Goal: Communication & Community: Answer question/provide support

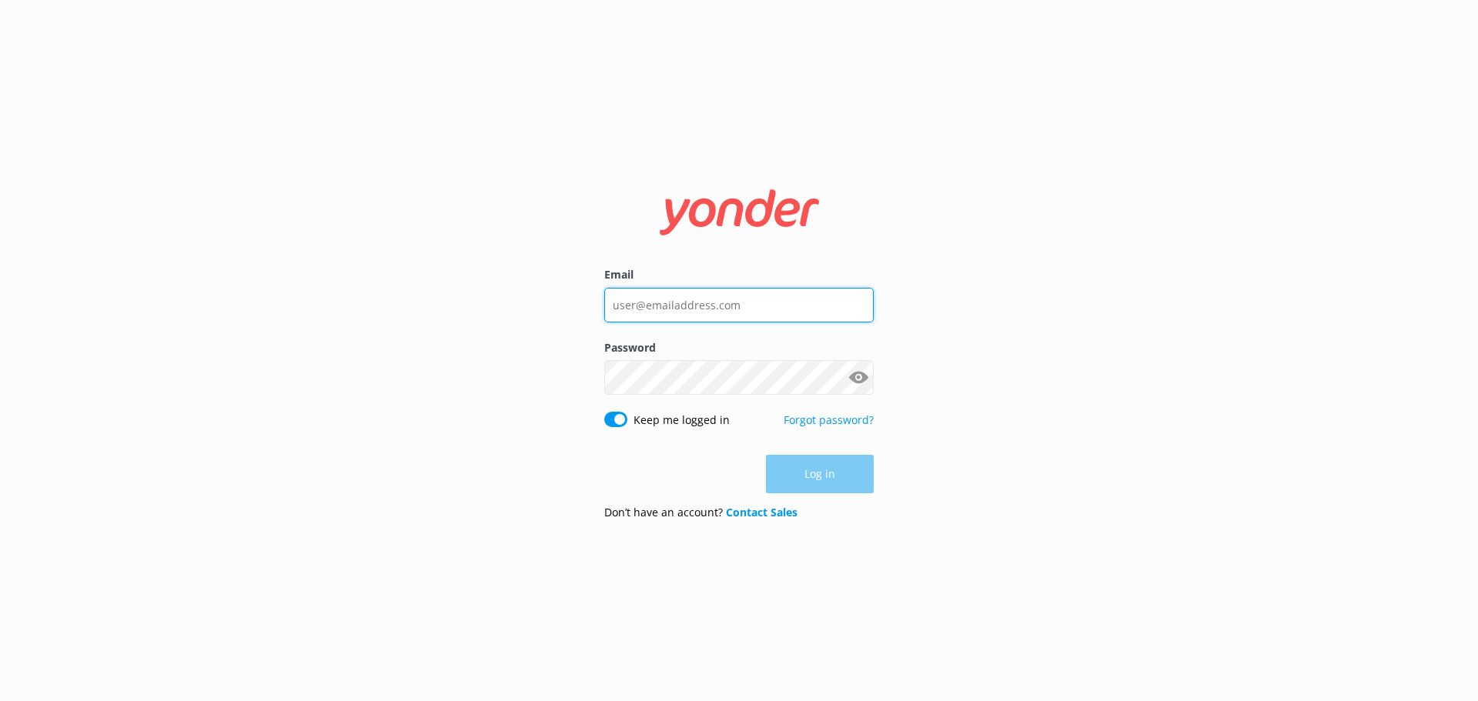
type input "[PERSON_NAME][EMAIL_ADDRESS][DOMAIN_NAME]"
click at [823, 473] on div "Log in" at bounding box center [738, 474] width 269 height 38
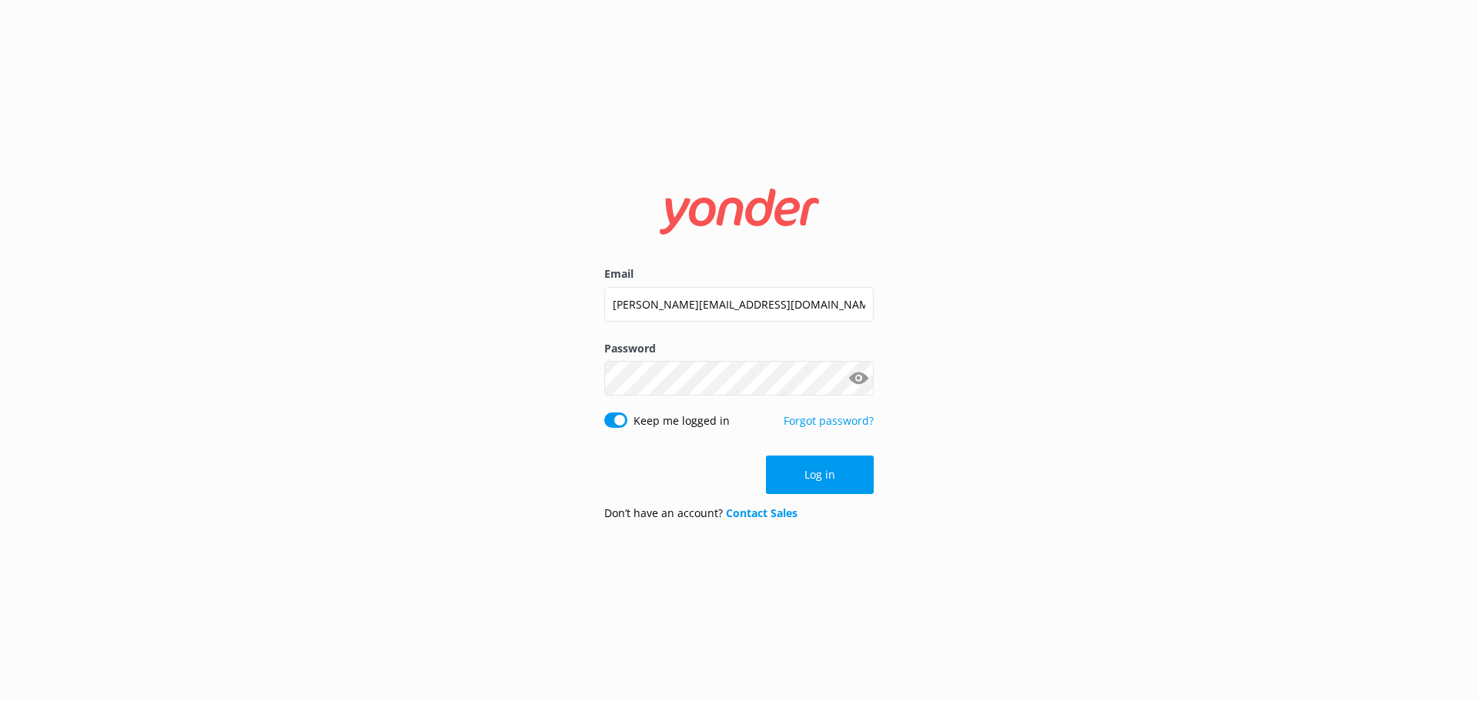
click at [823, 473] on button "Log in" at bounding box center [820, 475] width 108 height 38
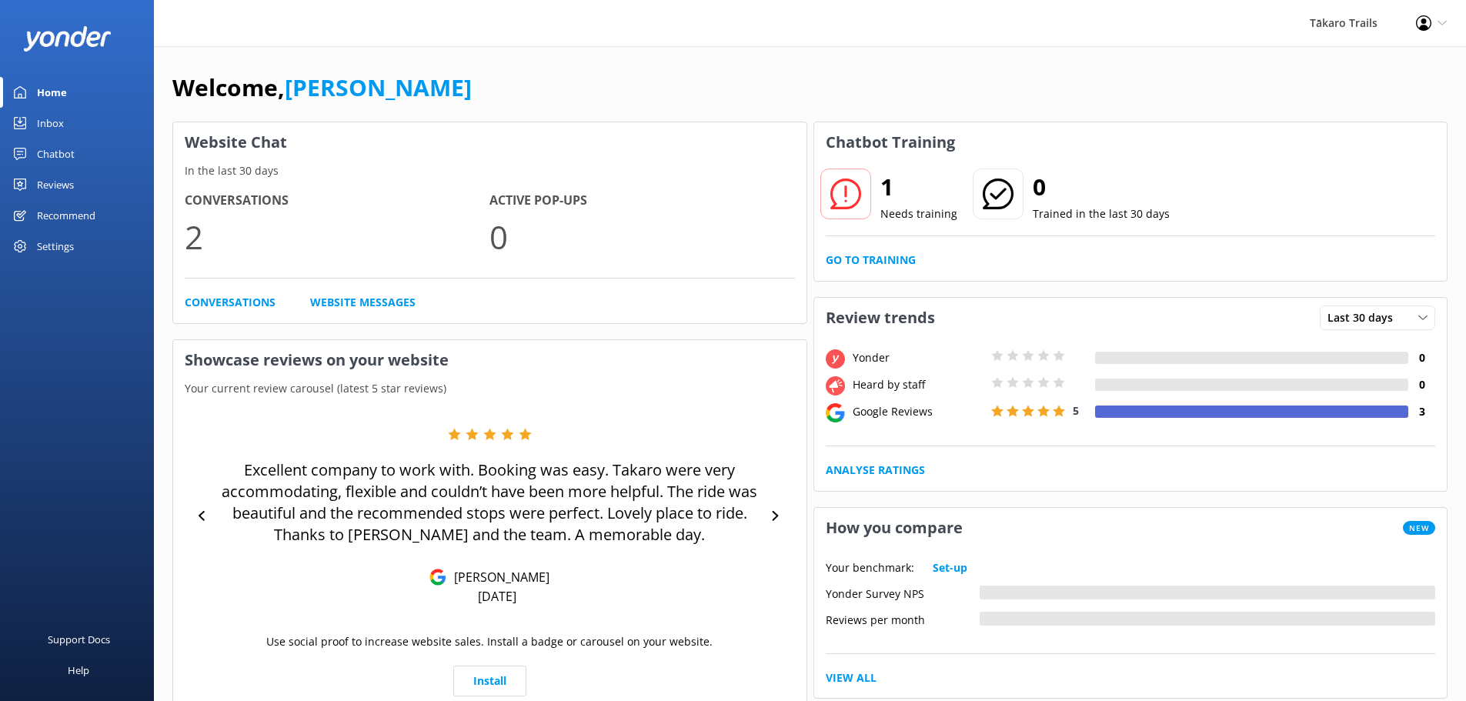
click at [842, 195] on icon at bounding box center [846, 194] width 31 height 31
click at [219, 303] on link "Conversations" at bounding box center [230, 302] width 91 height 17
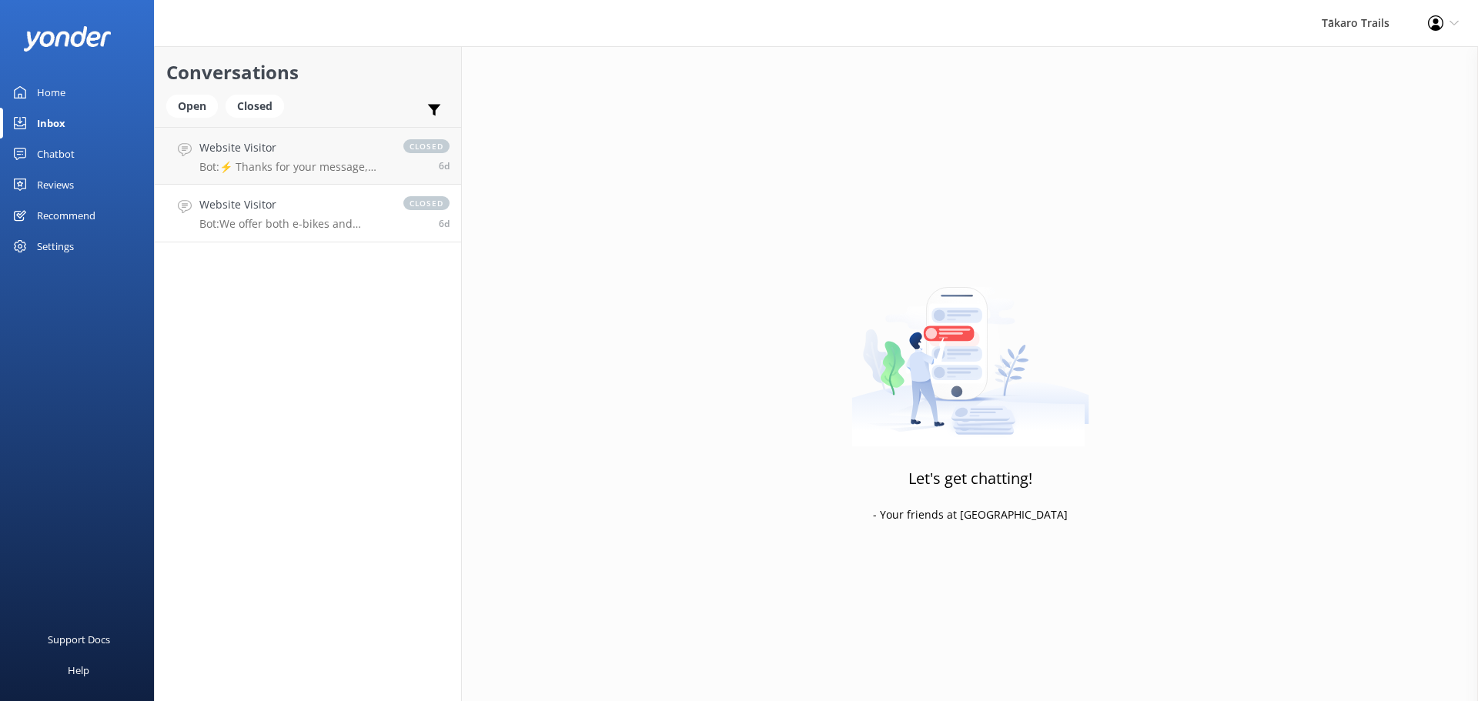
click at [267, 218] on p "Bot: We offer both e-bikes and standard bikes for hire. Enjoy the cycle trails …" at bounding box center [293, 224] width 189 height 14
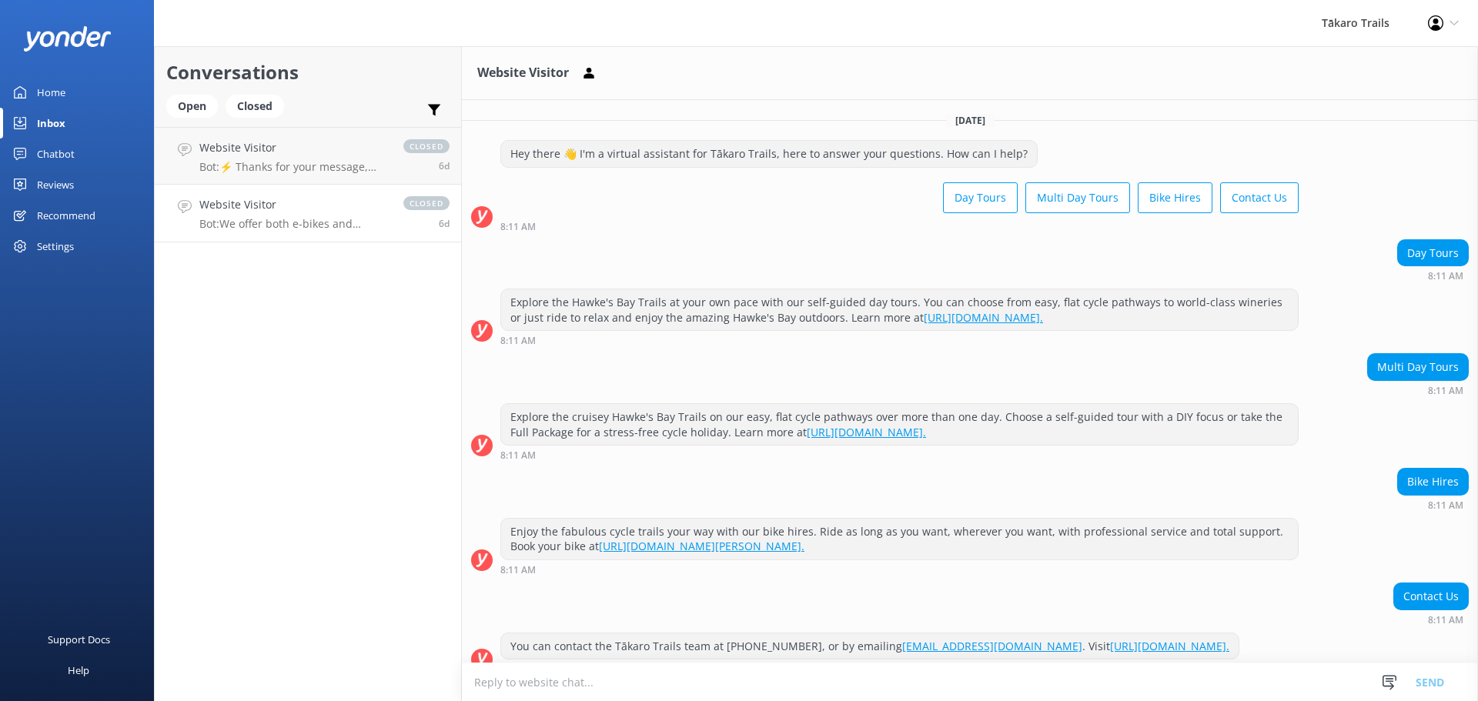
scroll to position [222, 0]
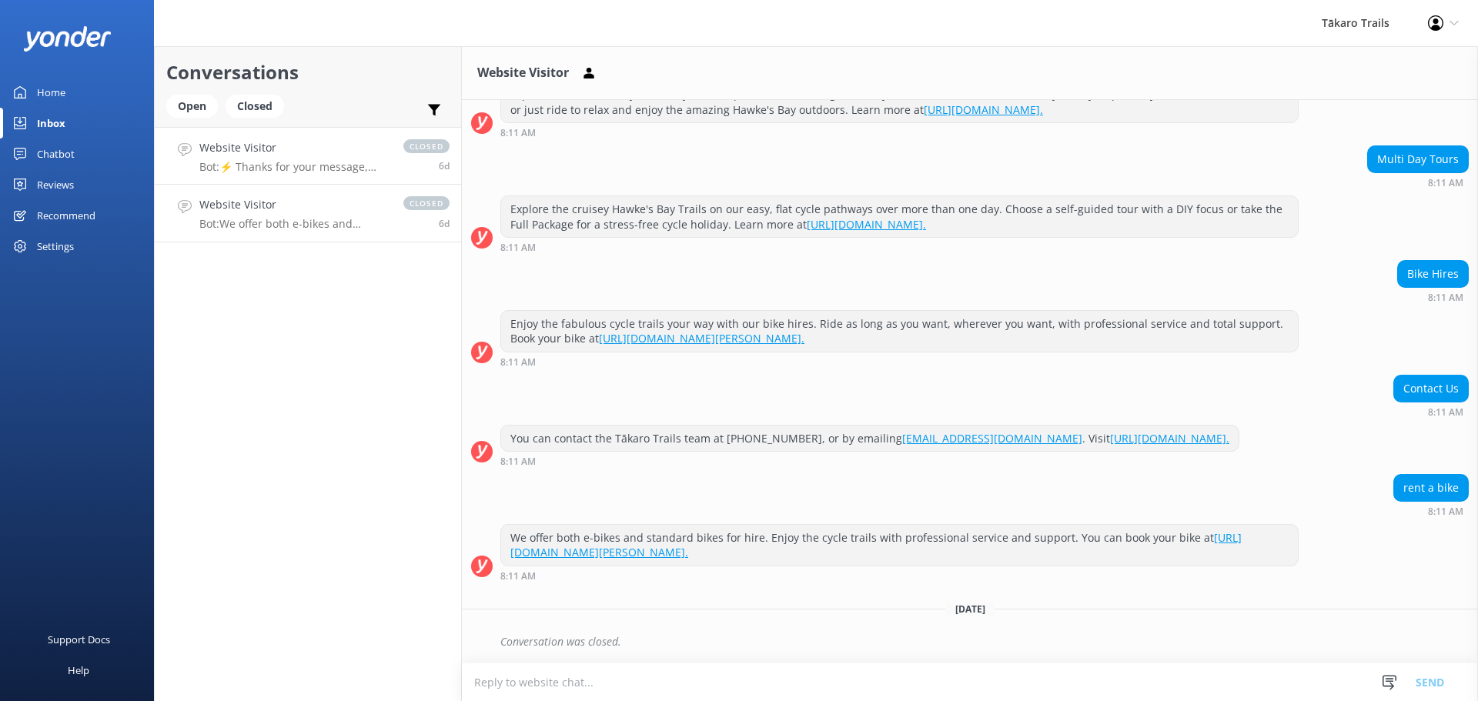
click at [259, 156] on h4 "Website Visitor" at bounding box center [293, 147] width 189 height 17
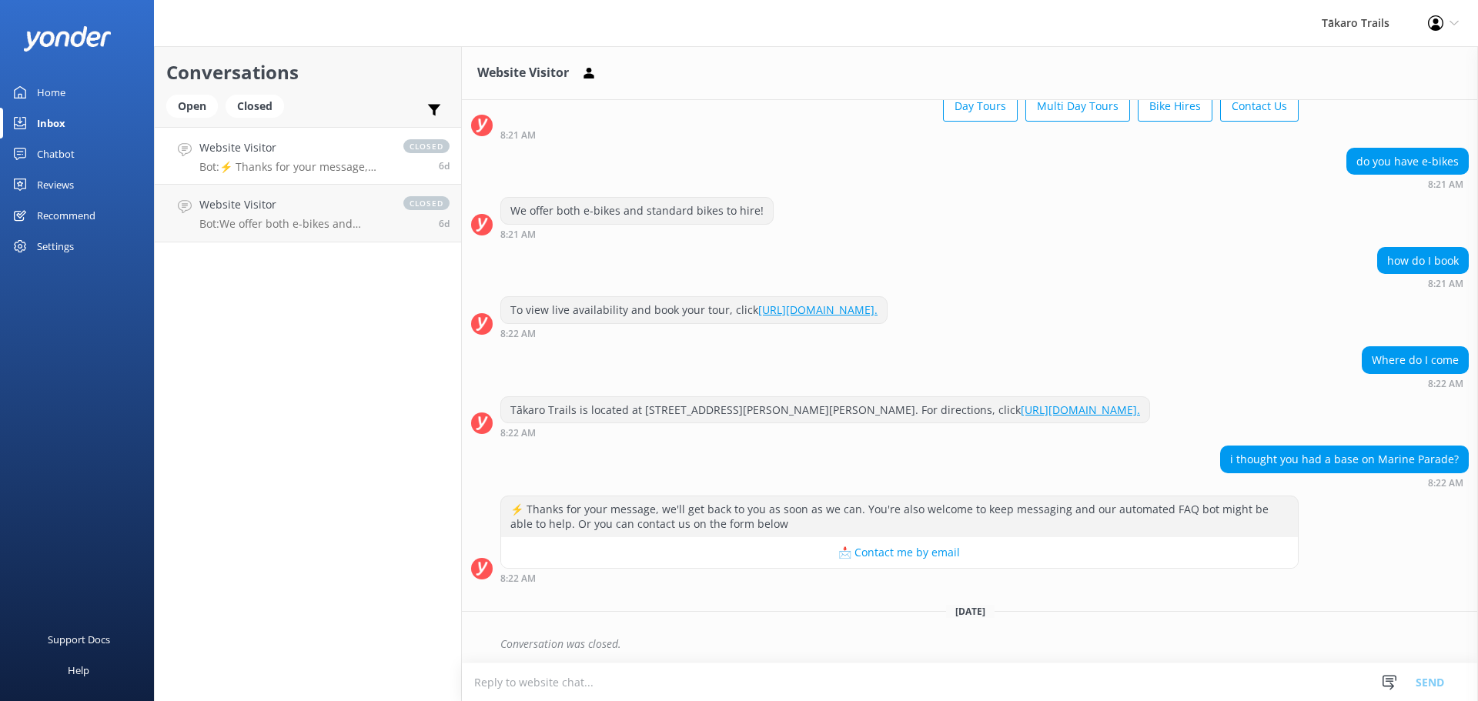
scroll to position [94, 0]
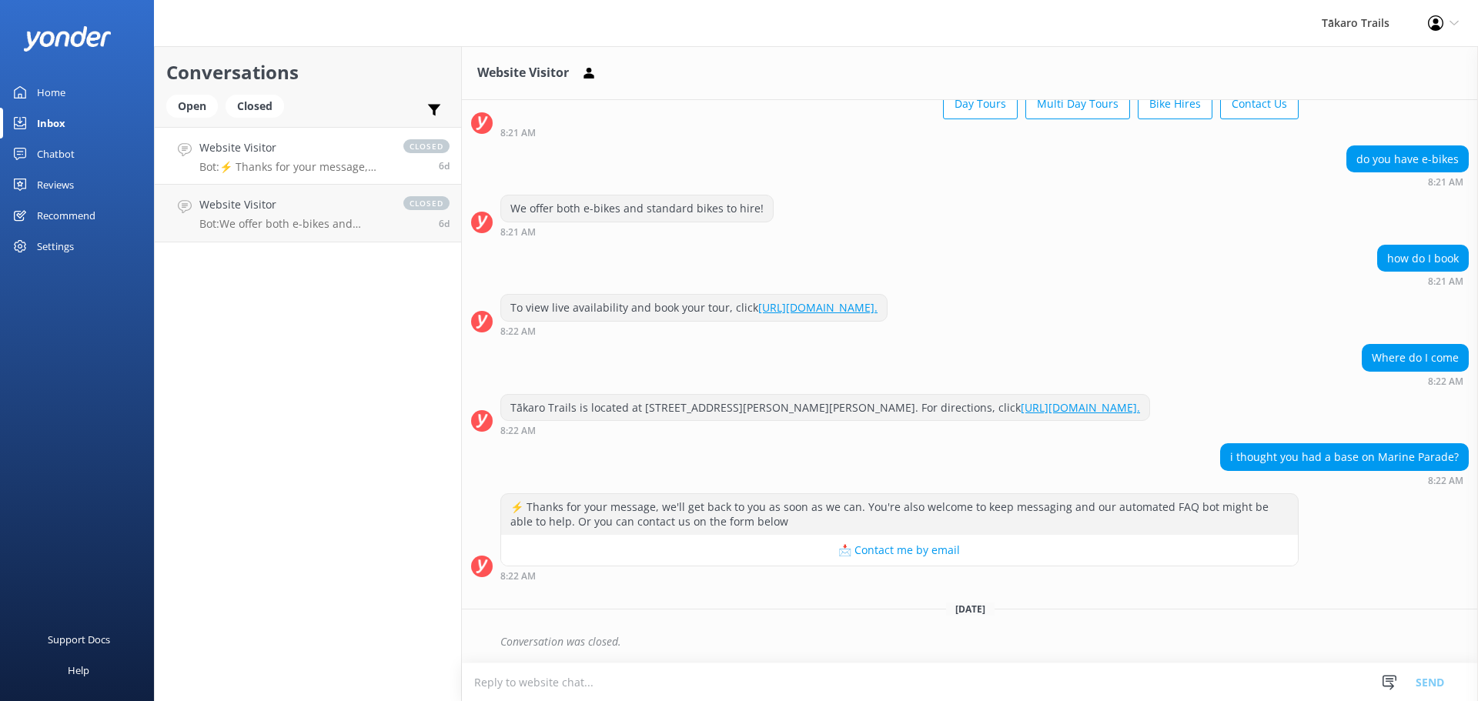
click at [58, 92] on div "Home" at bounding box center [51, 92] width 28 height 31
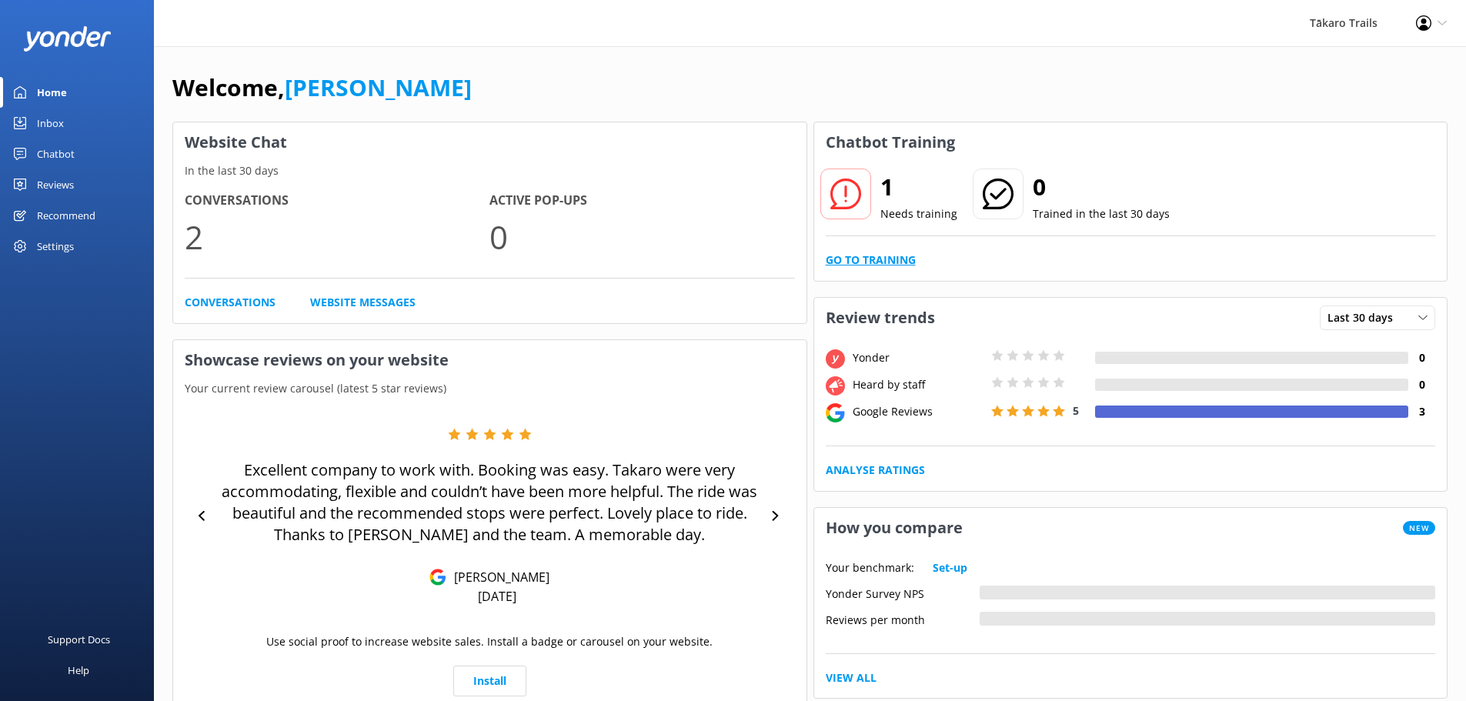
click at [888, 262] on link "Go to Training" at bounding box center [871, 260] width 90 height 17
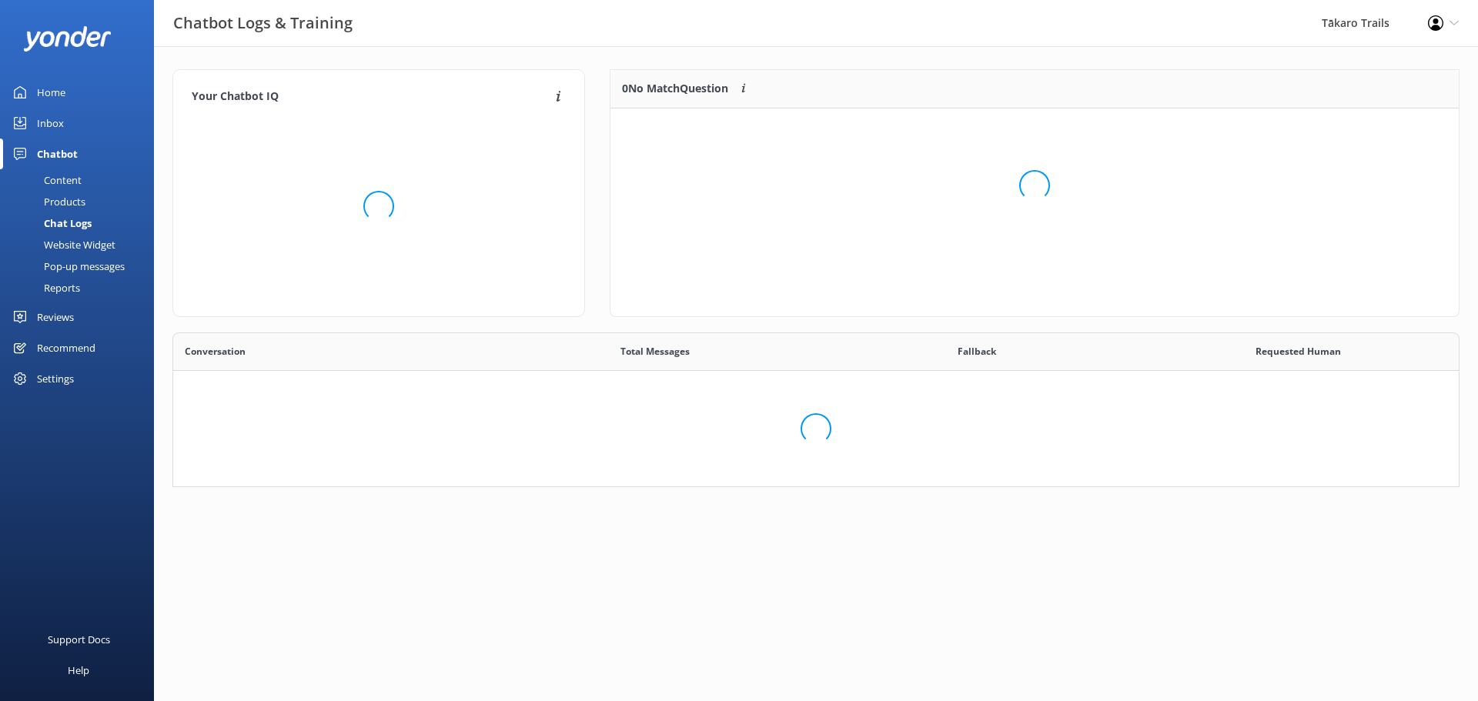
scroll to position [12, 12]
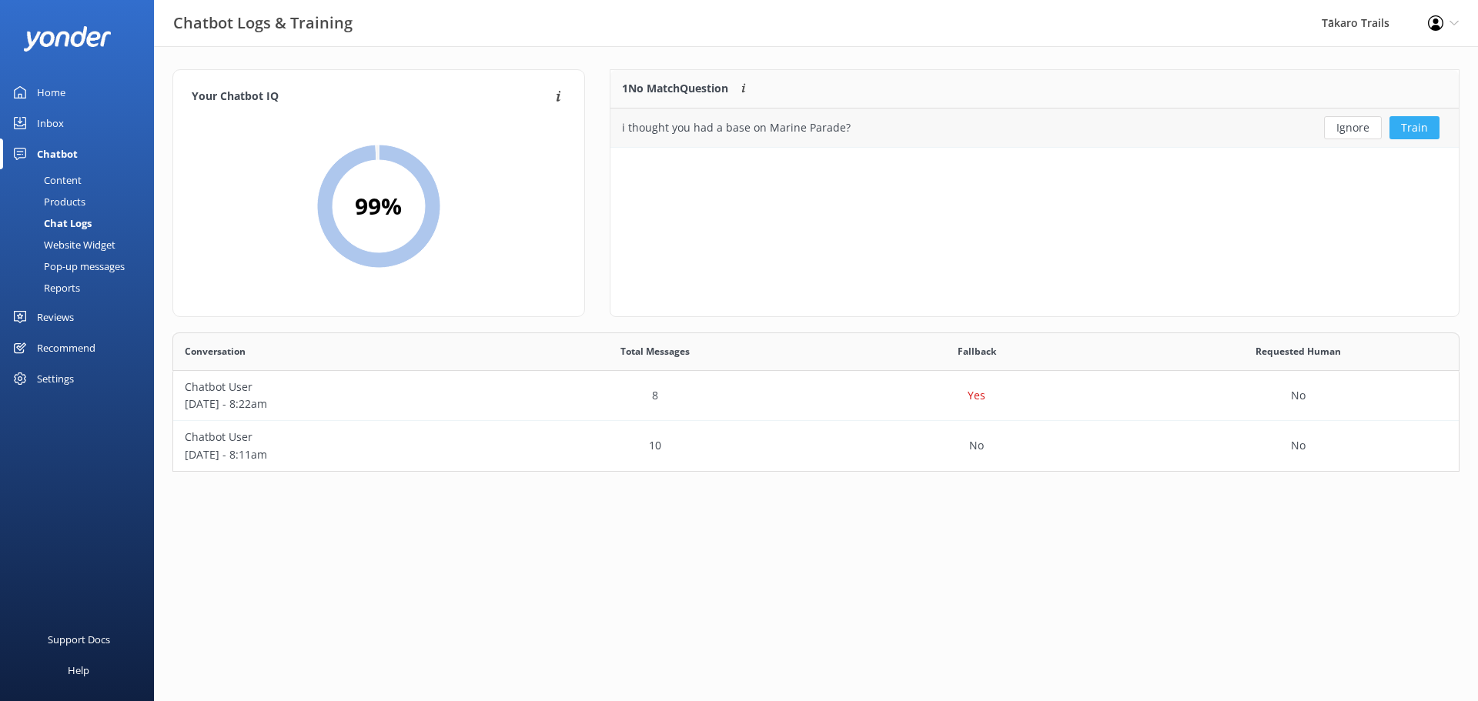
click at [1406, 131] on button "Train" at bounding box center [1414, 127] width 50 height 23
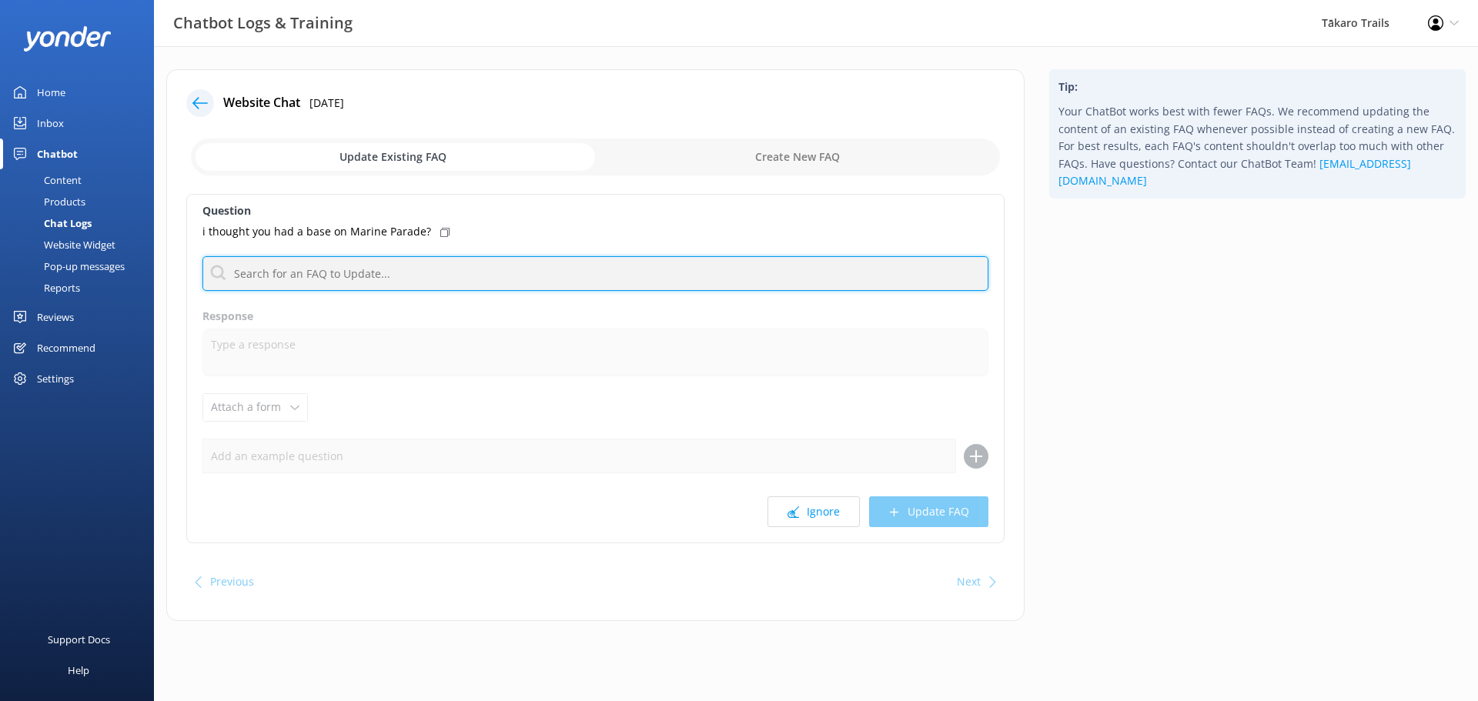
click at [260, 274] on input "text" at bounding box center [595, 273] width 786 height 35
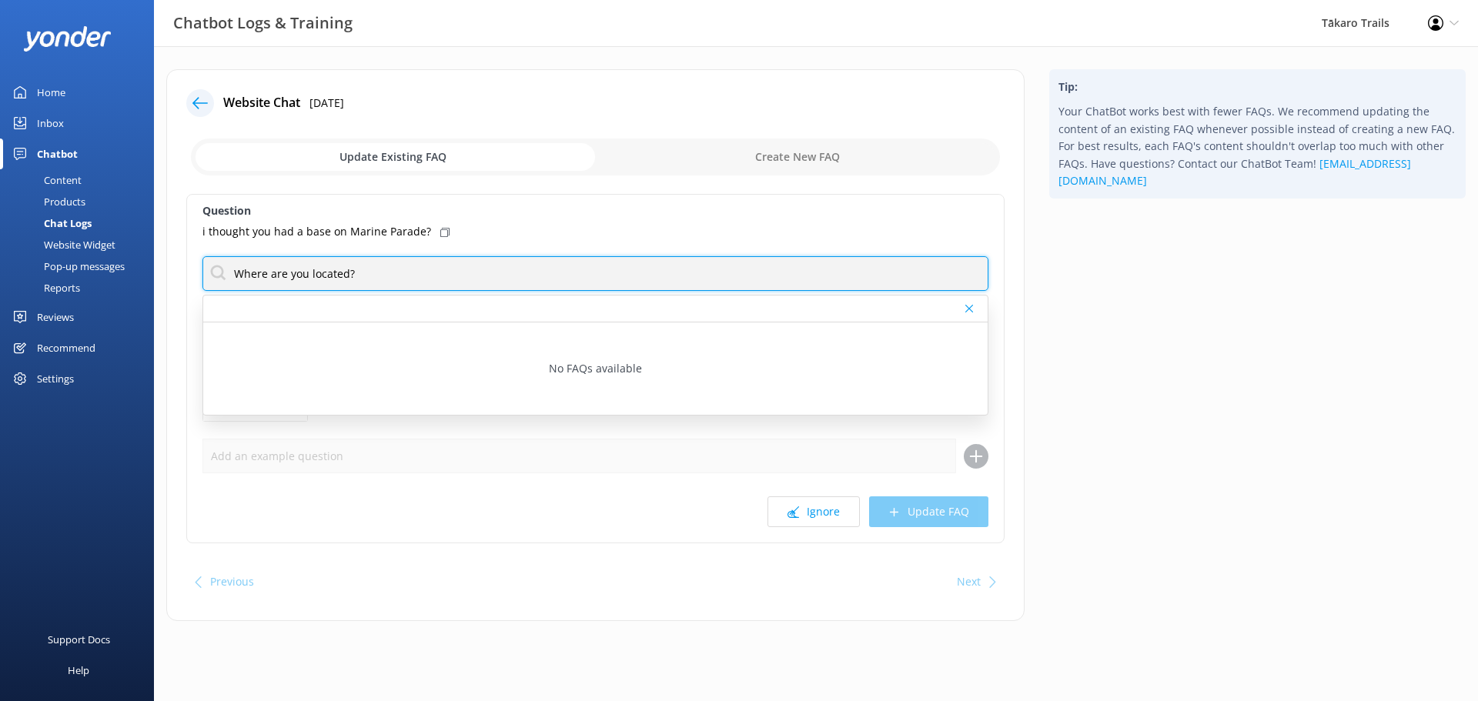
type input "Where are you located?"
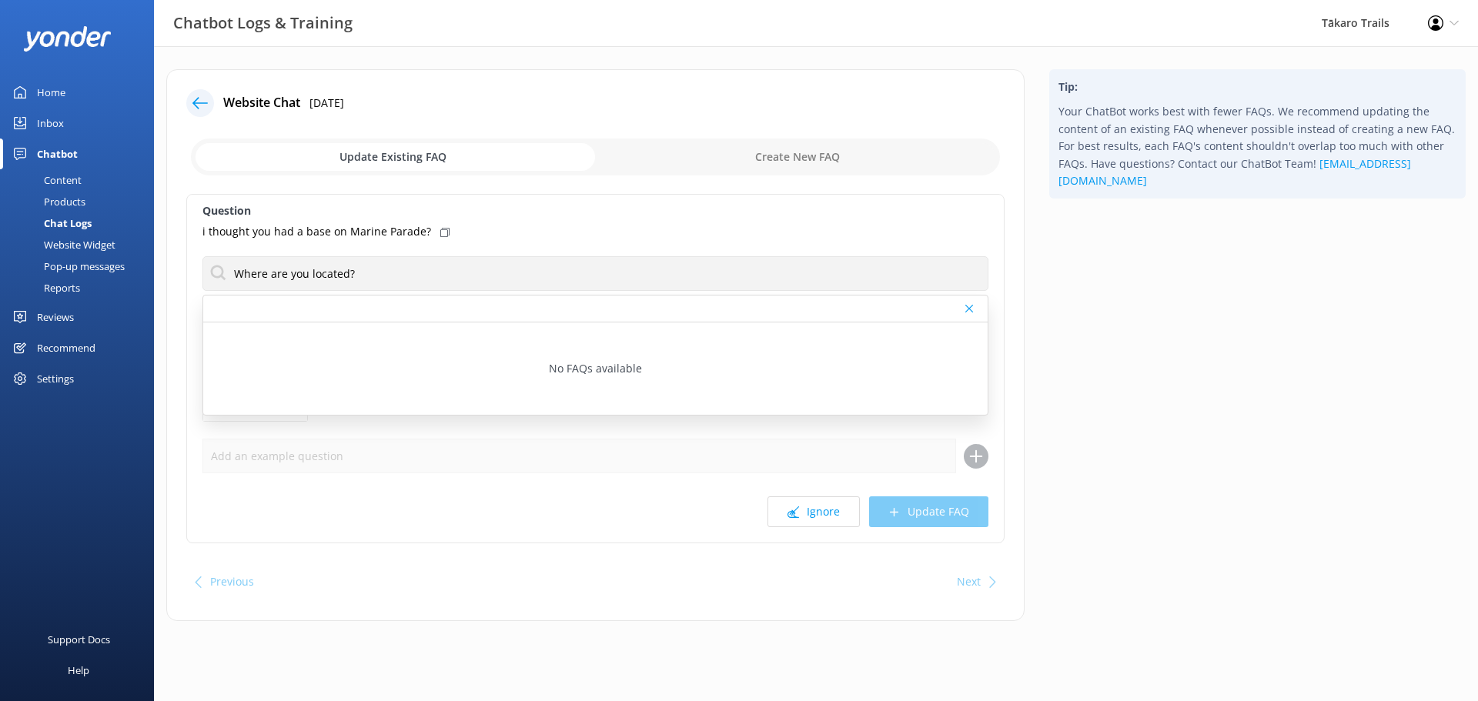
click at [970, 310] on icon at bounding box center [969, 308] width 8 height 9
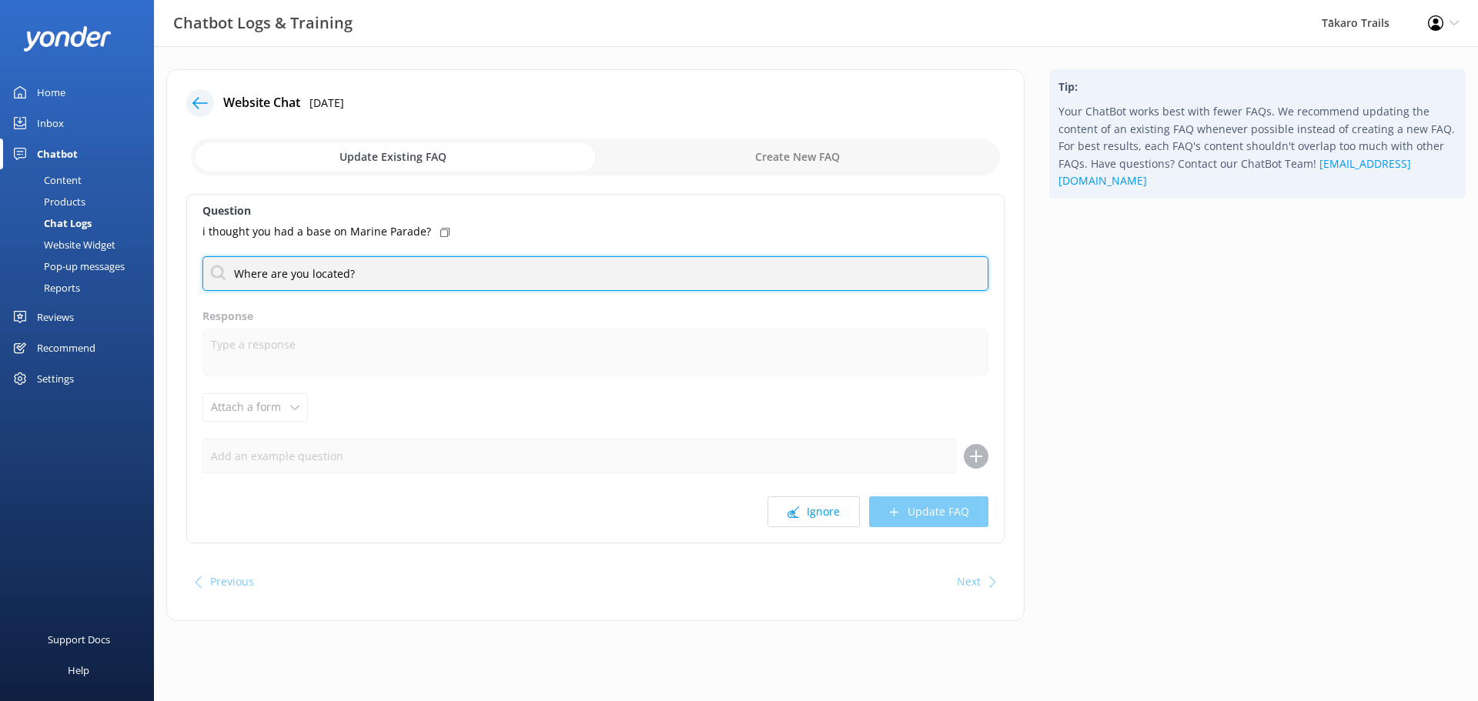
click at [309, 280] on input "Where are you located?" at bounding box center [595, 273] width 786 height 35
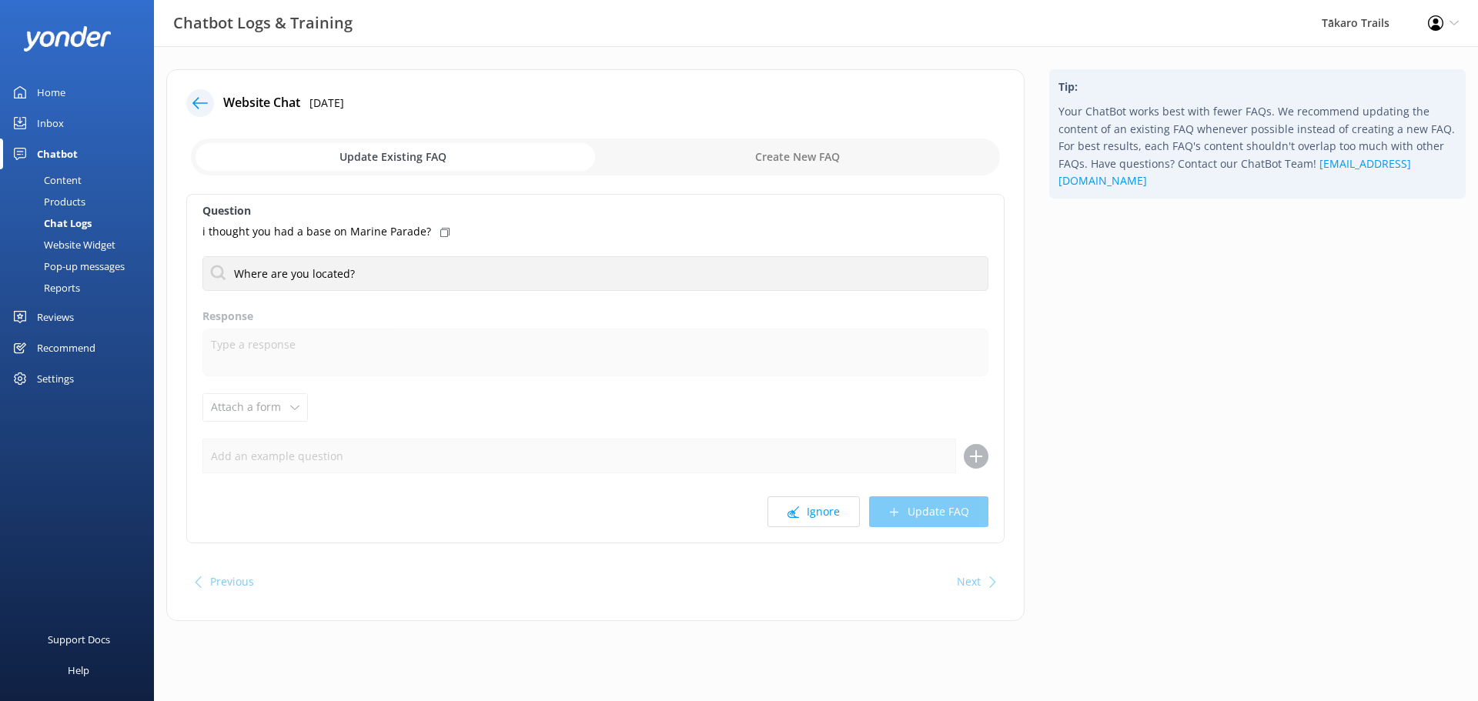
click at [788, 151] on input "checkbox" at bounding box center [595, 157] width 809 height 37
checkbox input "true"
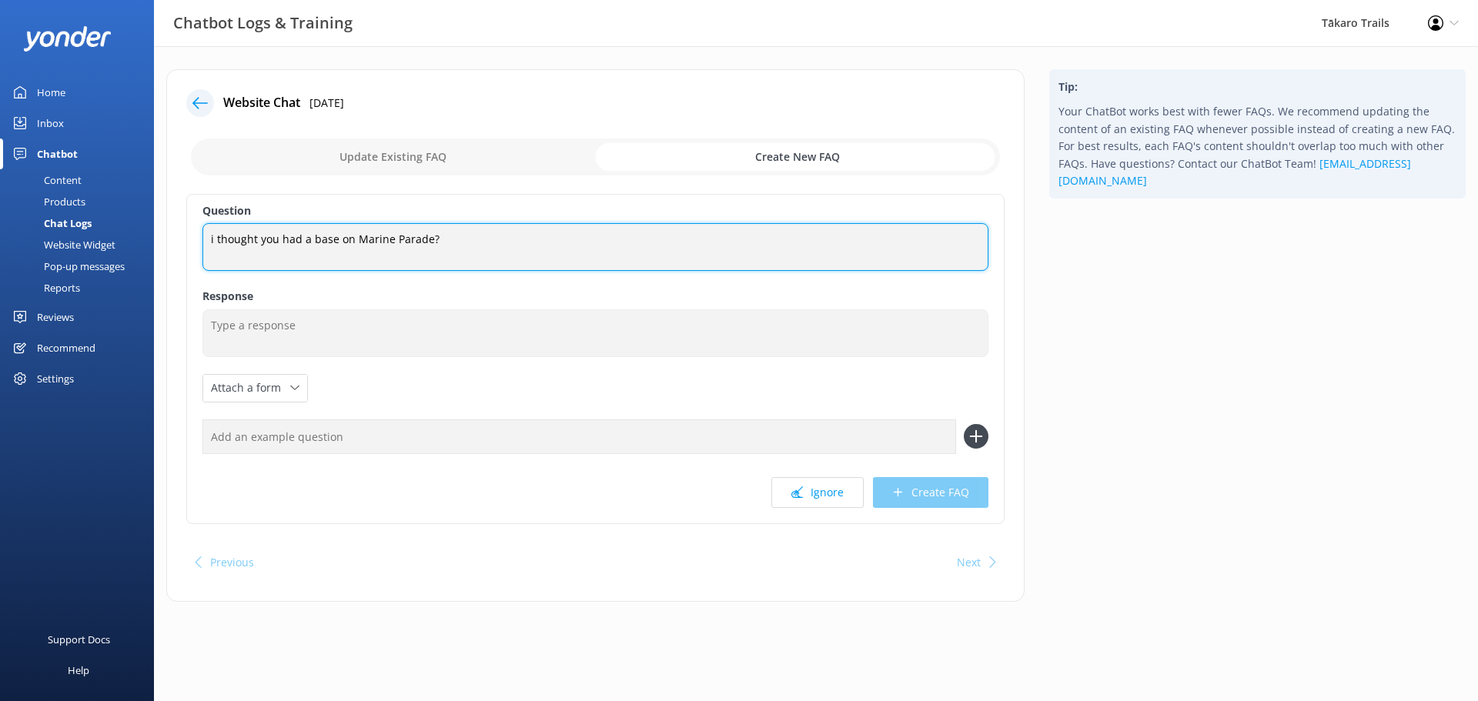
drag, startPoint x: 210, startPoint y: 239, endPoint x: 277, endPoint y: 236, distance: 67.0
click at [277, 236] on textarea "i thought you had a base on Marine Parade?" at bounding box center [595, 247] width 786 height 48
click at [306, 237] on textarea "Do you have a base on Marine Parade?" at bounding box center [595, 247] width 786 height 48
click at [470, 239] on textarea "Do you have a base in [GEOGRAPHIC_DATA] on Marine Parade?" at bounding box center [595, 247] width 786 height 48
drag, startPoint x: 360, startPoint y: 238, endPoint x: 452, endPoint y: 237, distance: 91.6
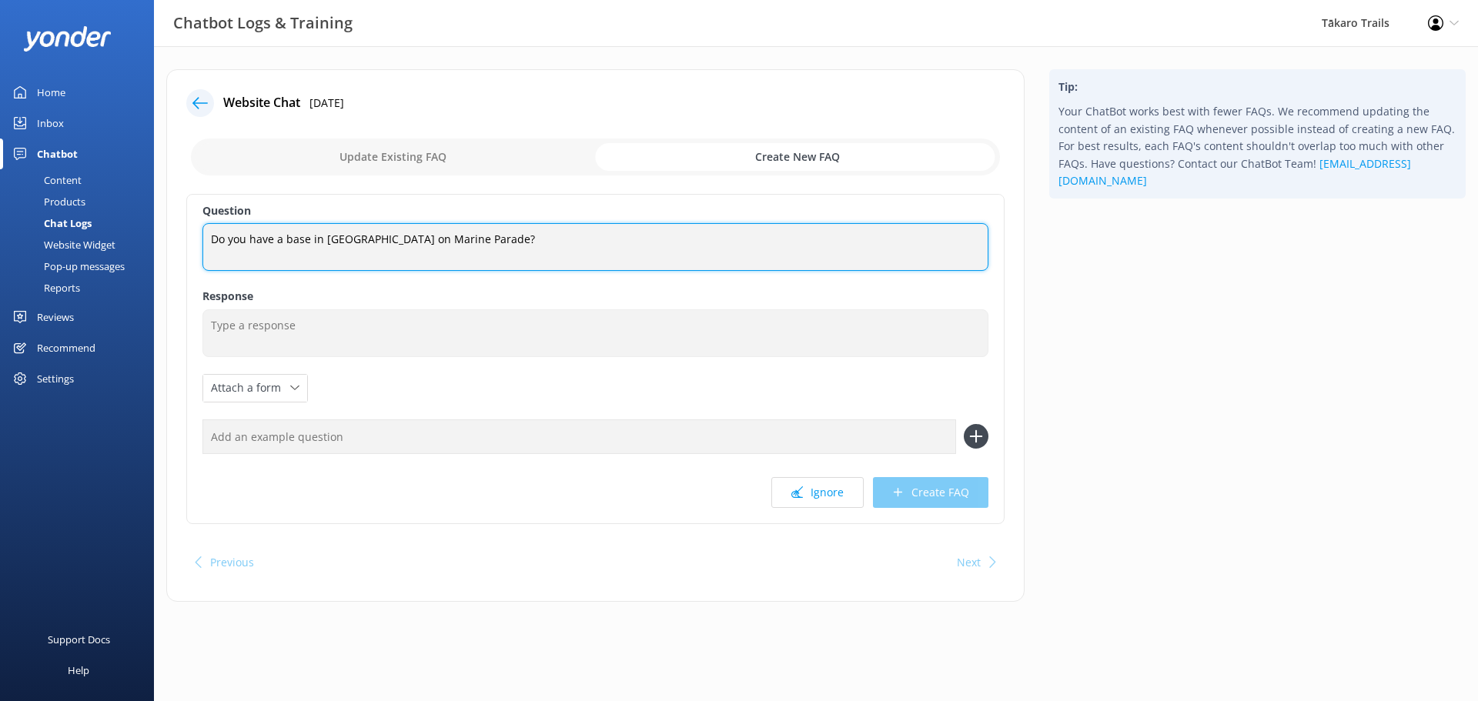
click at [452, 237] on textarea "Do you have a base in [GEOGRAPHIC_DATA] on Marine Parade?" at bounding box center [595, 247] width 786 height 48
type textarea "Do you have a base in [GEOGRAPHIC_DATA]?"
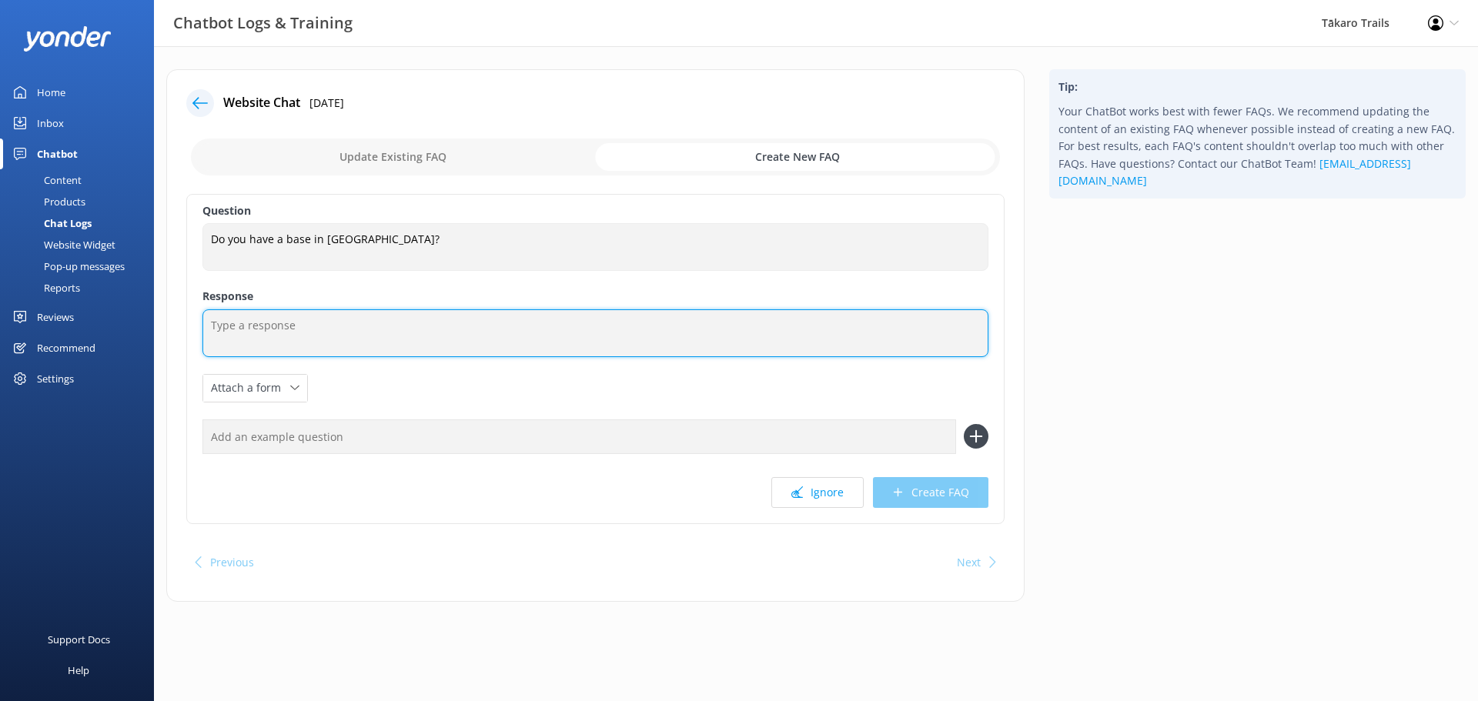
click at [272, 329] on textarea at bounding box center [595, 333] width 786 height 48
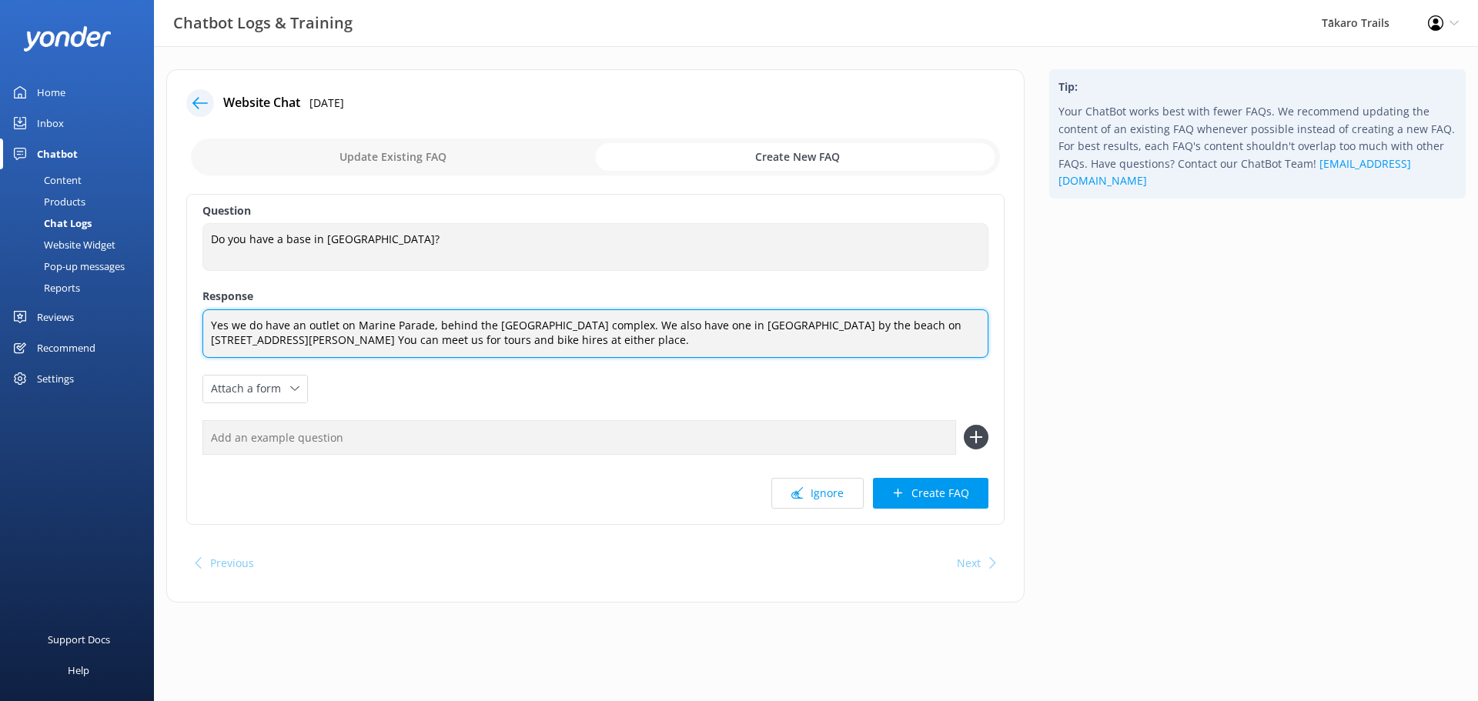
click at [406, 339] on textarea "Yes we do have an outlet on Marine Parade, behind the [GEOGRAPHIC_DATA] complex…" at bounding box center [595, 333] width 786 height 48
click at [404, 338] on textarea "Yes we do have an outlet on Marine Parade, behind the [GEOGRAPHIC_DATA] complex…" at bounding box center [595, 333] width 786 height 48
click at [438, 339] on textarea "Yes we do have an outlet on Marine Parade, behind the [GEOGRAPHIC_DATA] complex…" at bounding box center [595, 333] width 786 height 48
click at [466, 341] on textarea "Yes we do have an outlet on Marine Parade, behind the [GEOGRAPHIC_DATA] complex…" at bounding box center [595, 333] width 786 height 48
type textarea "Yes we do have an outlet on Marine Parade, behind the [GEOGRAPHIC_DATA] complex…"
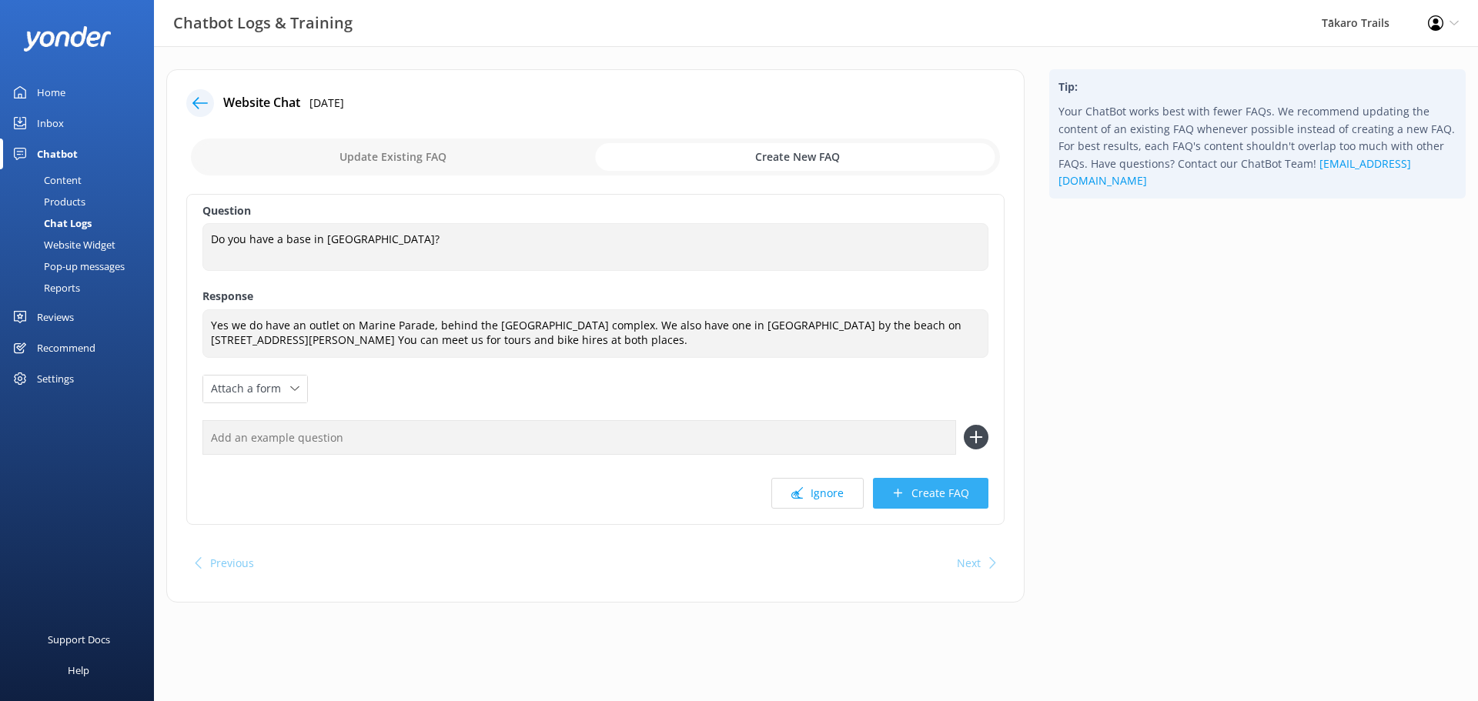
click at [913, 493] on button "Create FAQ" at bounding box center [930, 493] width 115 height 31
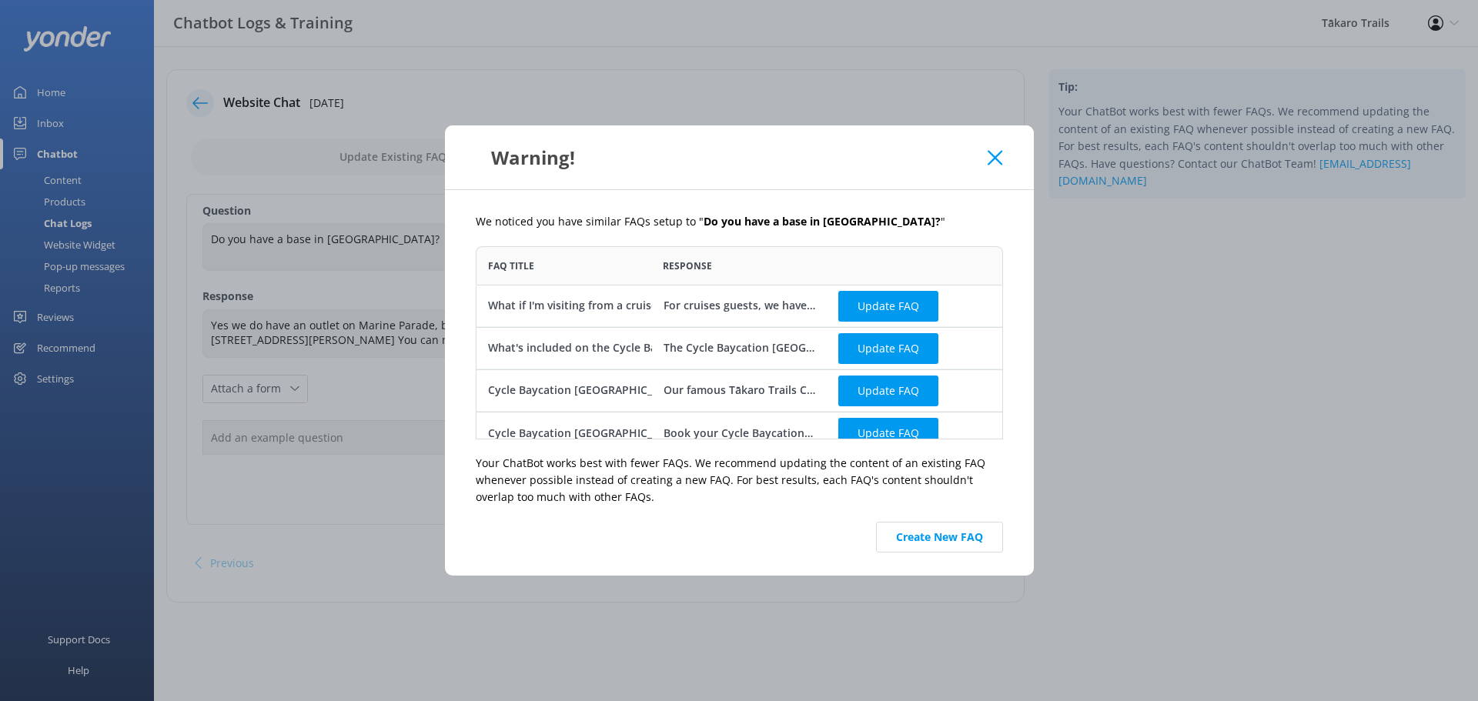
scroll to position [182, 516]
click at [942, 539] on button "Create New FAQ" at bounding box center [939, 537] width 127 height 31
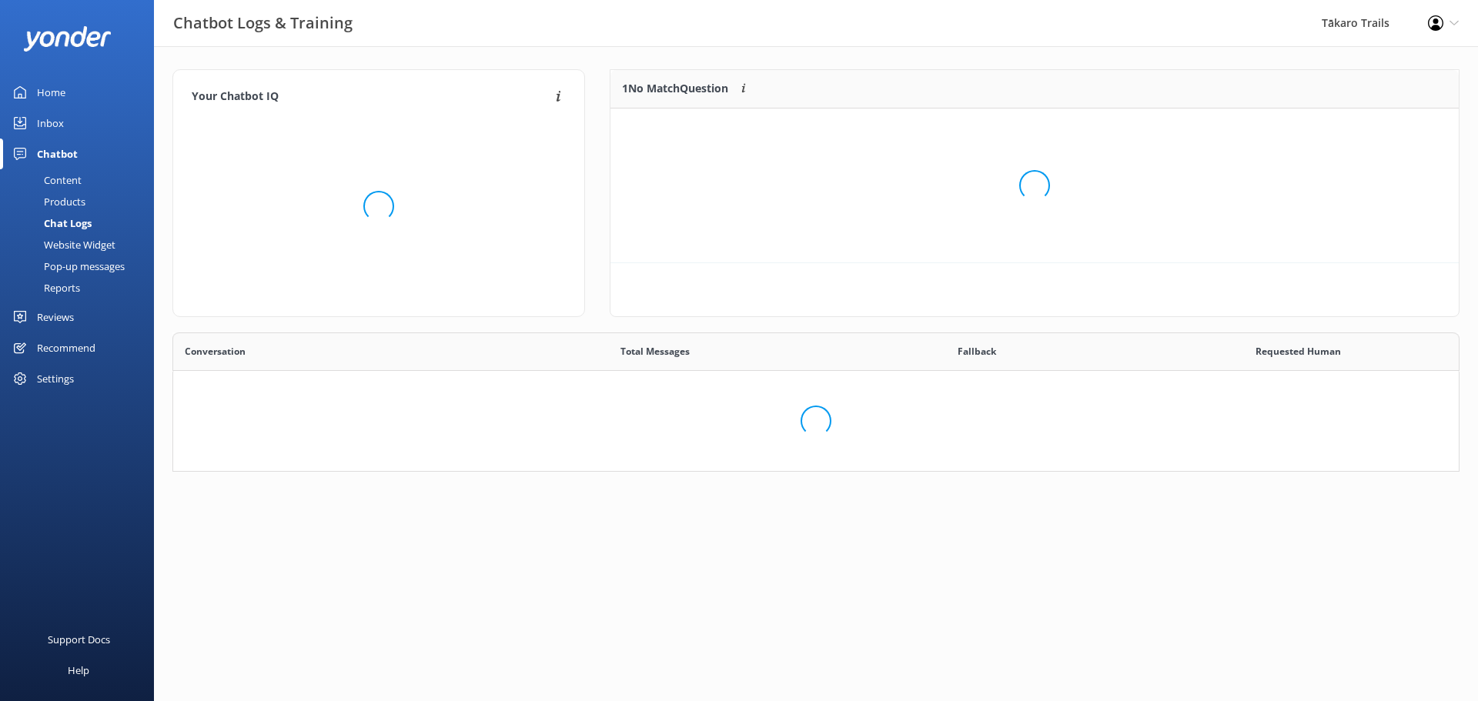
scroll to position [128, 1275]
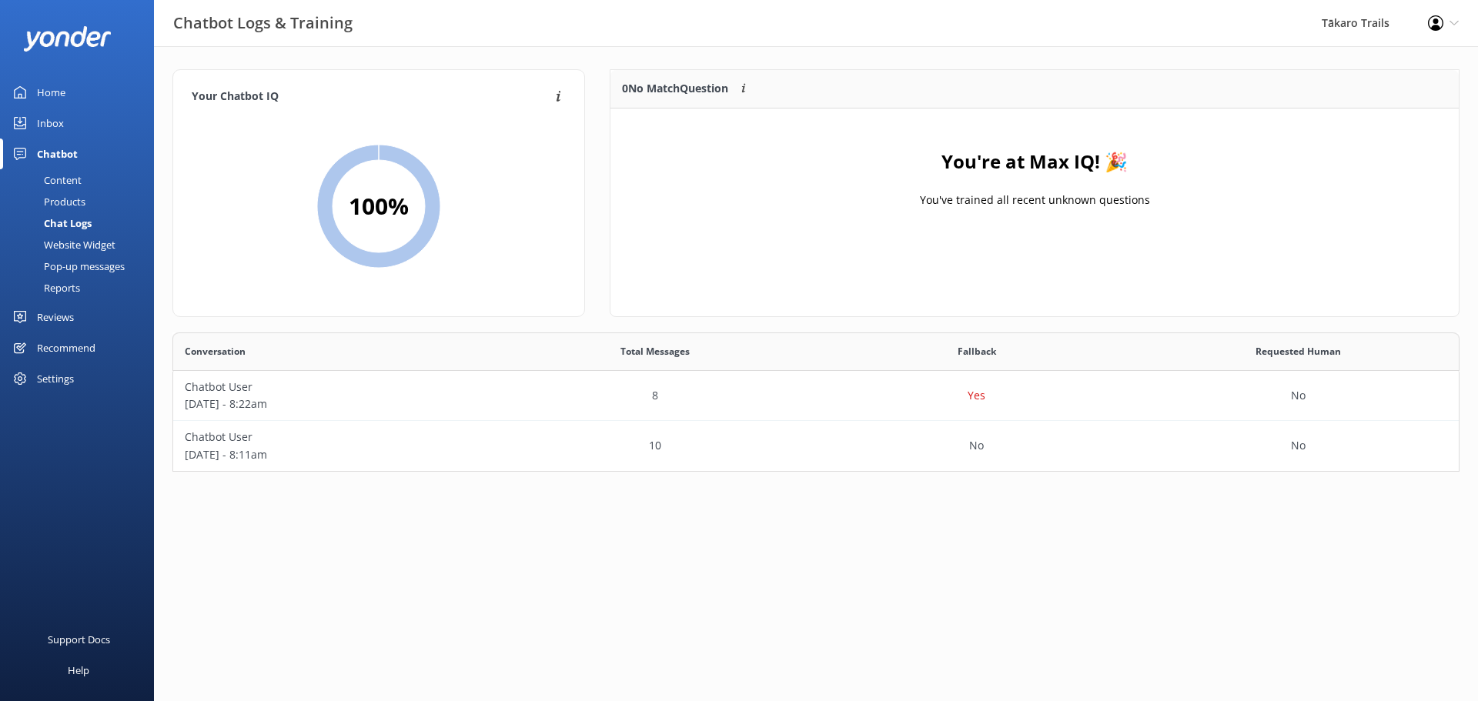
click at [53, 119] on div "Inbox" at bounding box center [50, 123] width 27 height 31
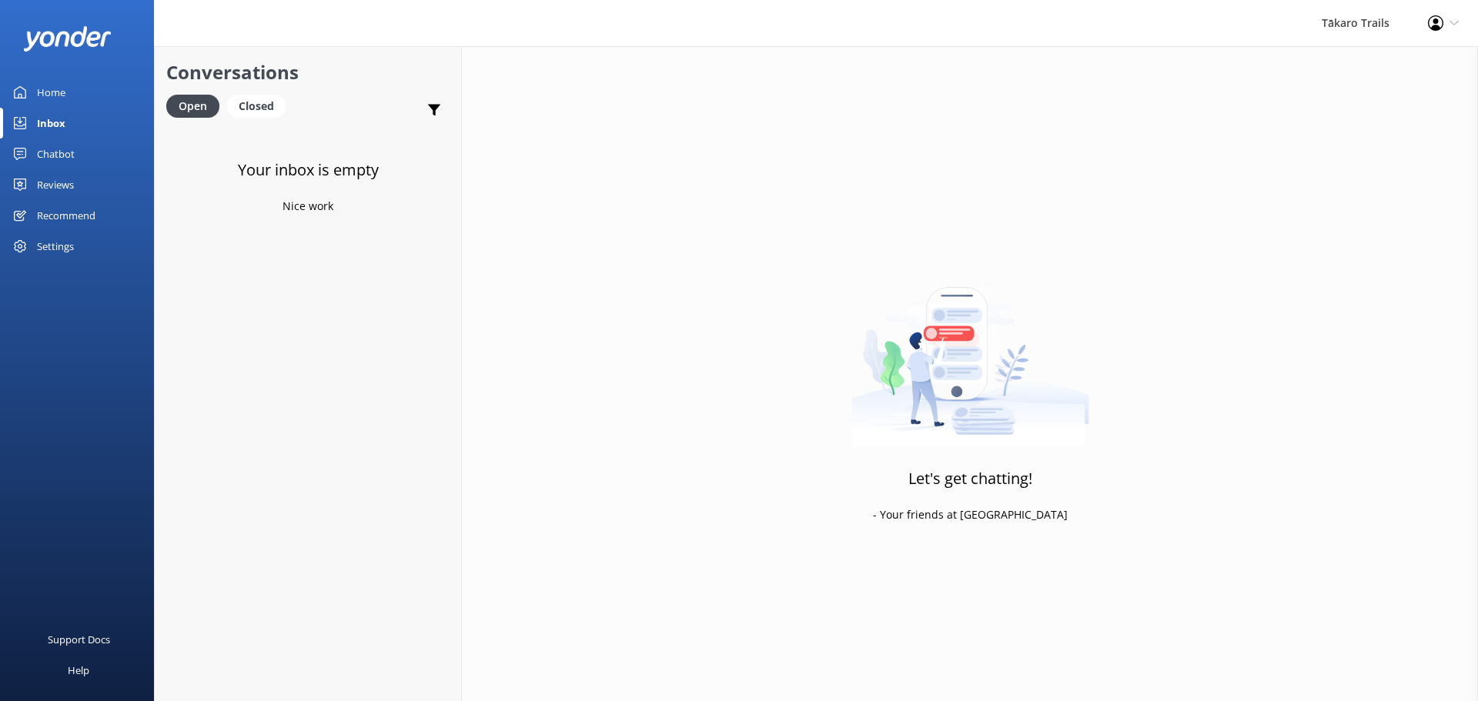
click at [64, 147] on div "Chatbot" at bounding box center [56, 154] width 38 height 31
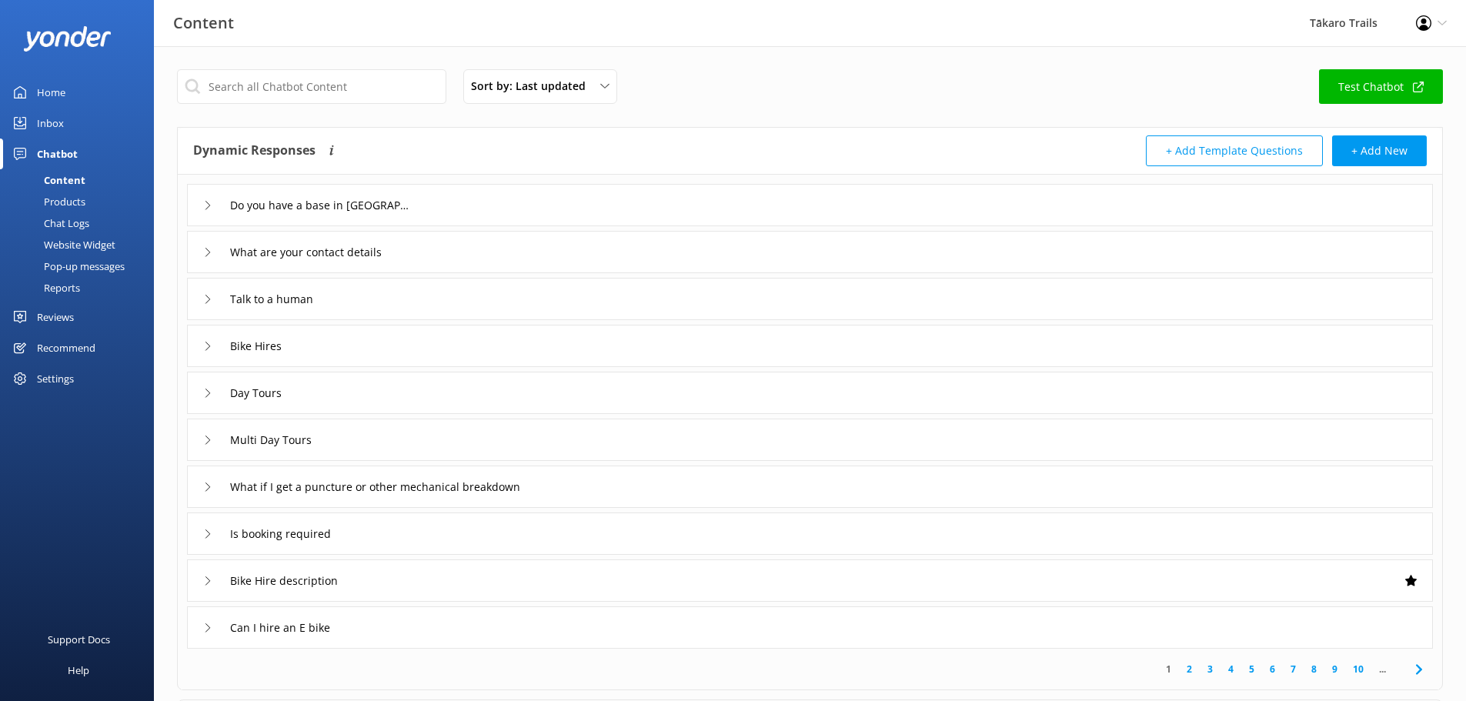
click at [63, 199] on div "Products" at bounding box center [47, 202] width 76 height 22
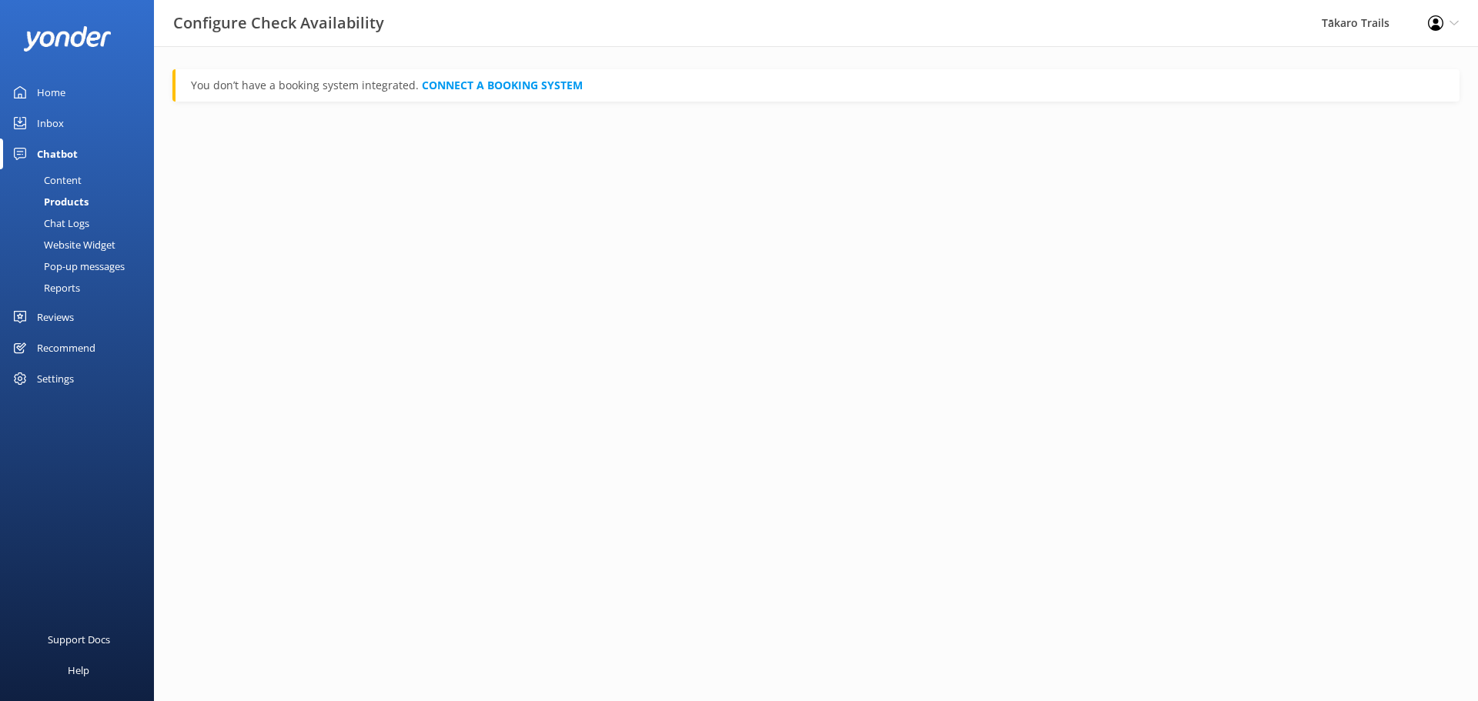
click at [65, 219] on div "Chat Logs" at bounding box center [49, 223] width 80 height 22
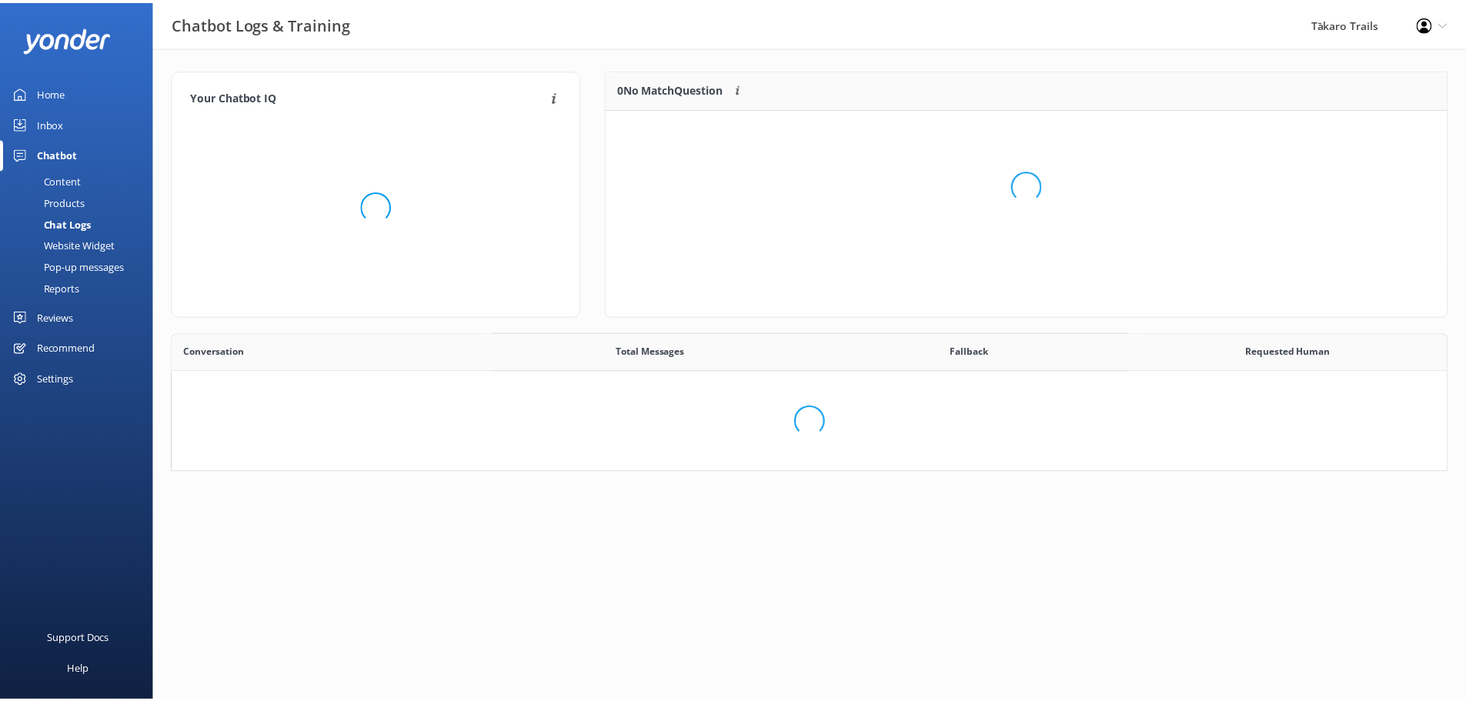
scroll to position [128, 1275]
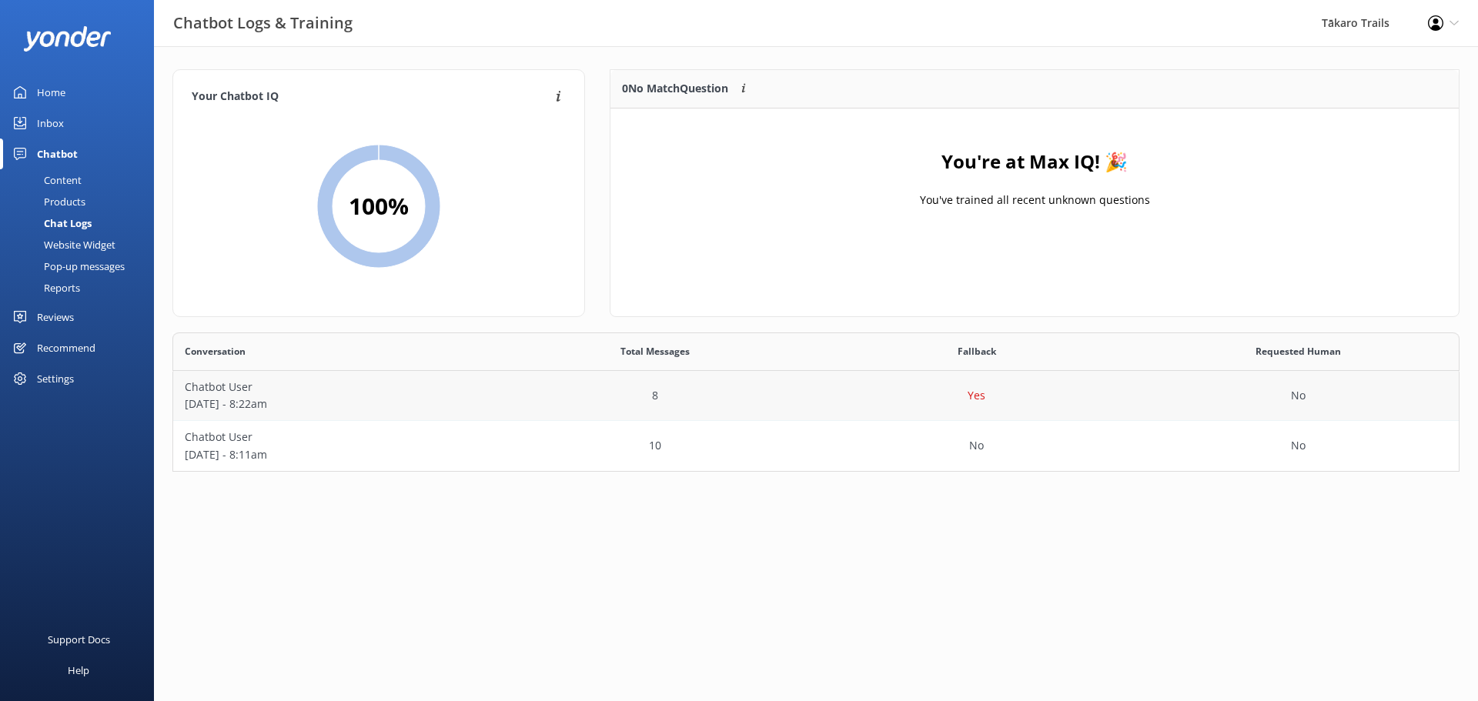
click at [251, 399] on p "[DATE] - 8:22am" at bounding box center [334, 404] width 299 height 17
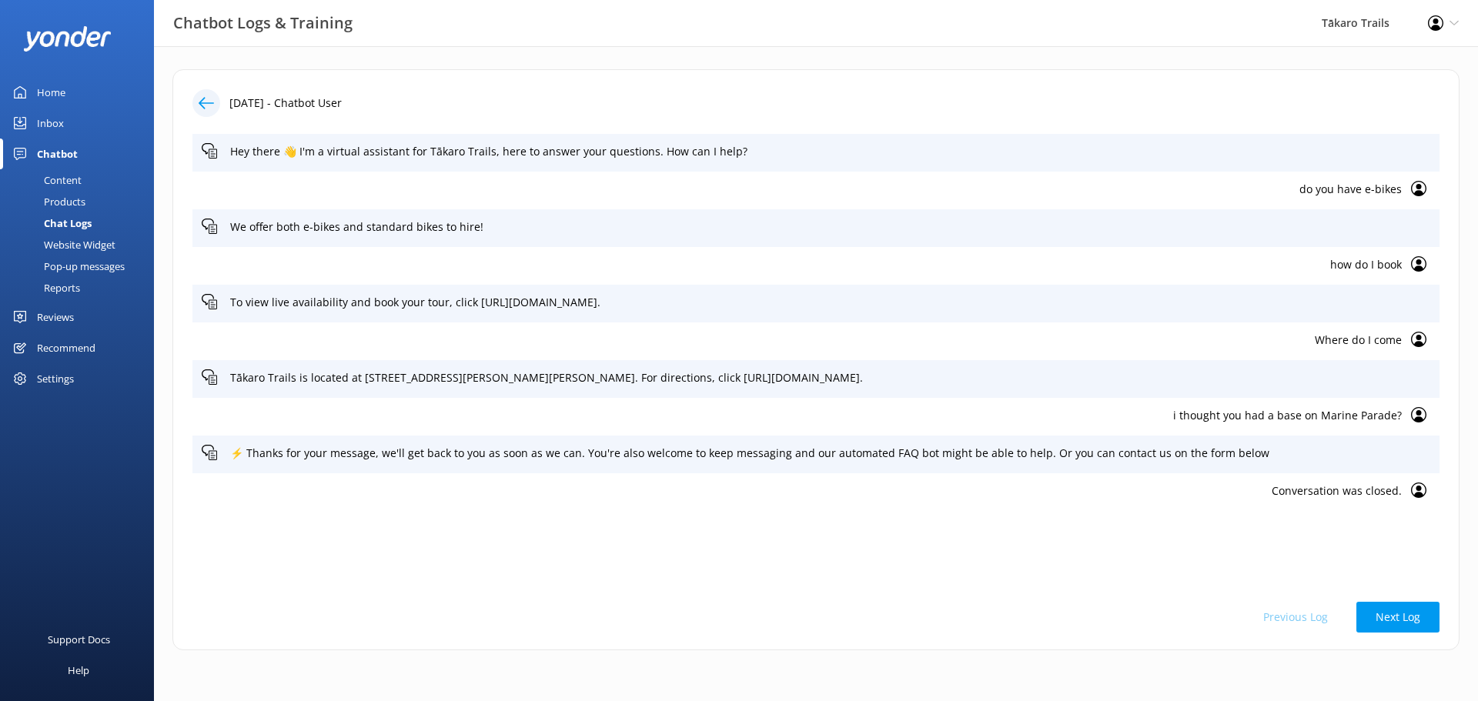
click at [54, 180] on div "Content" at bounding box center [45, 180] width 72 height 22
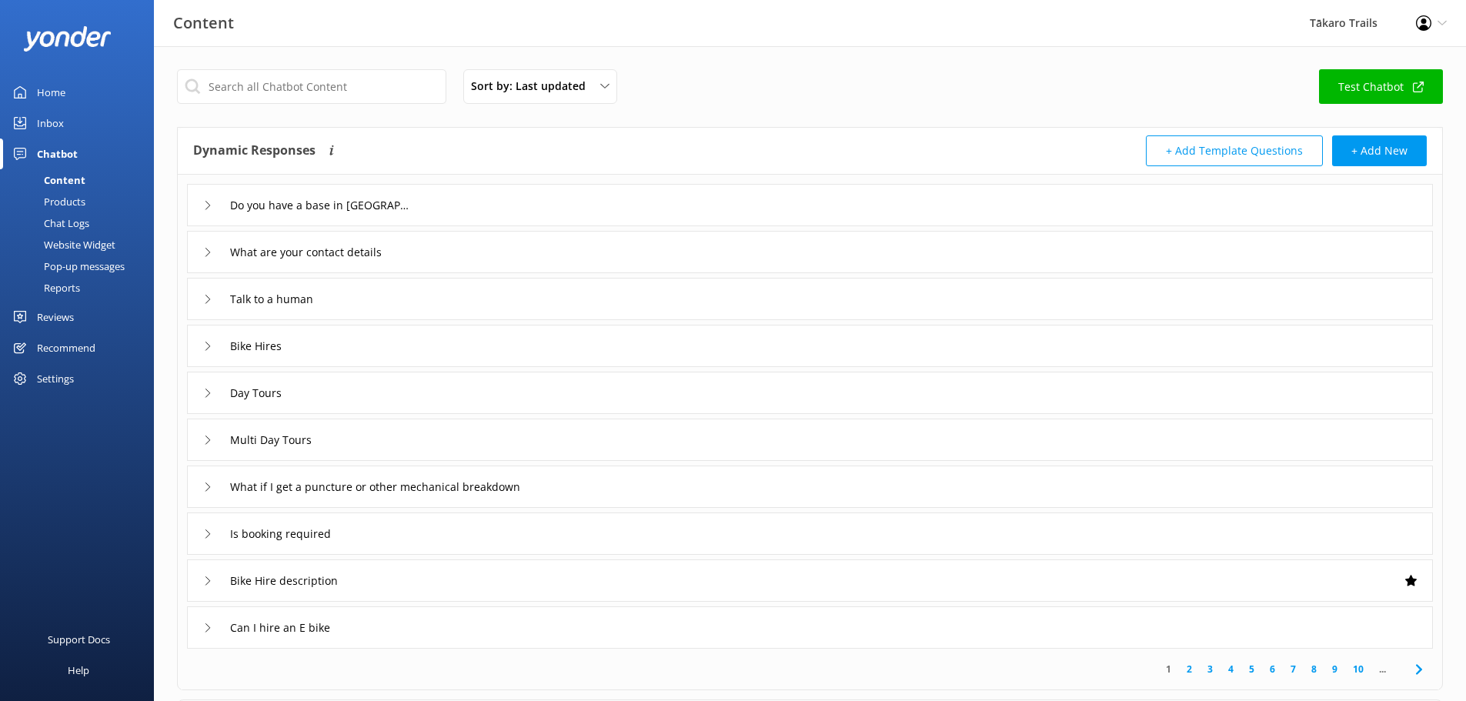
click at [206, 253] on icon at bounding box center [207, 252] width 9 height 9
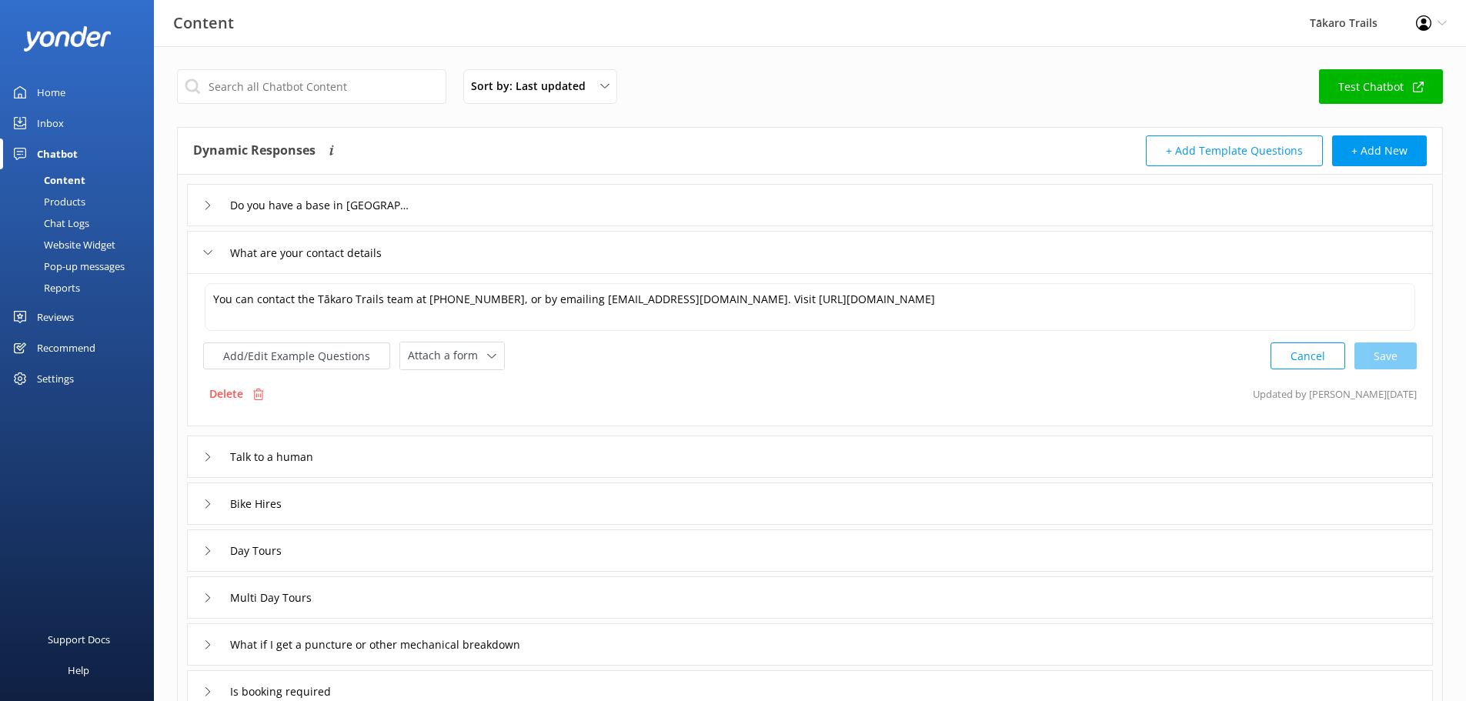
click at [208, 248] on icon at bounding box center [207, 252] width 9 height 9
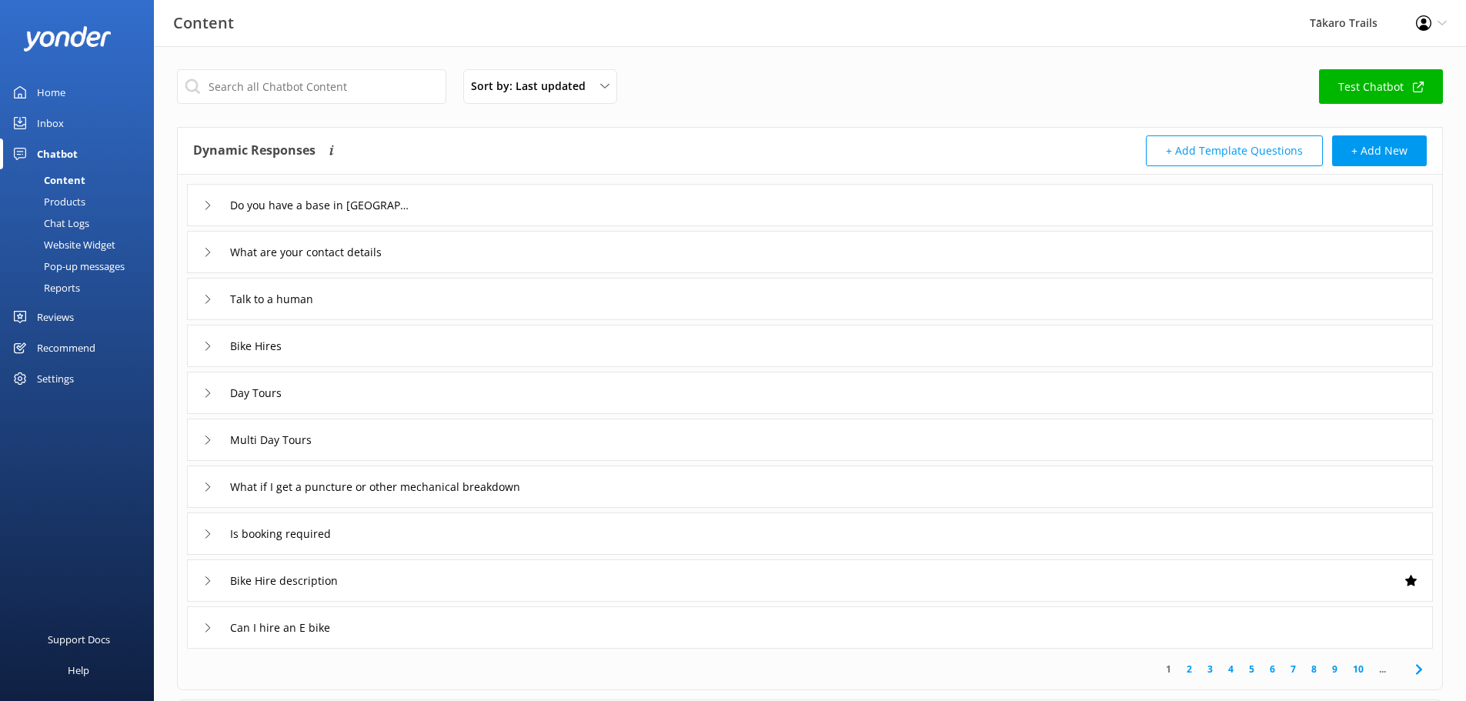
click at [205, 346] on icon at bounding box center [207, 346] width 9 height 9
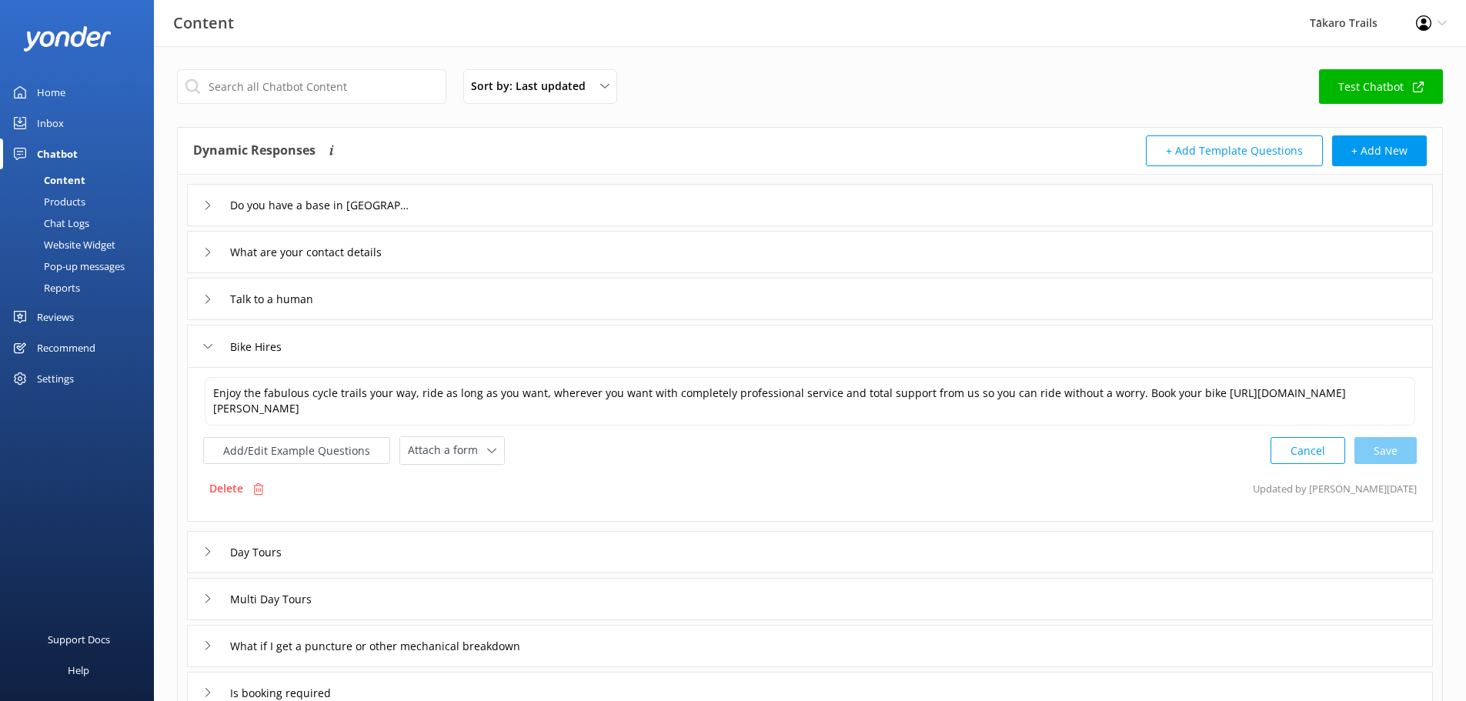
click at [205, 346] on use at bounding box center [208, 346] width 8 height 5
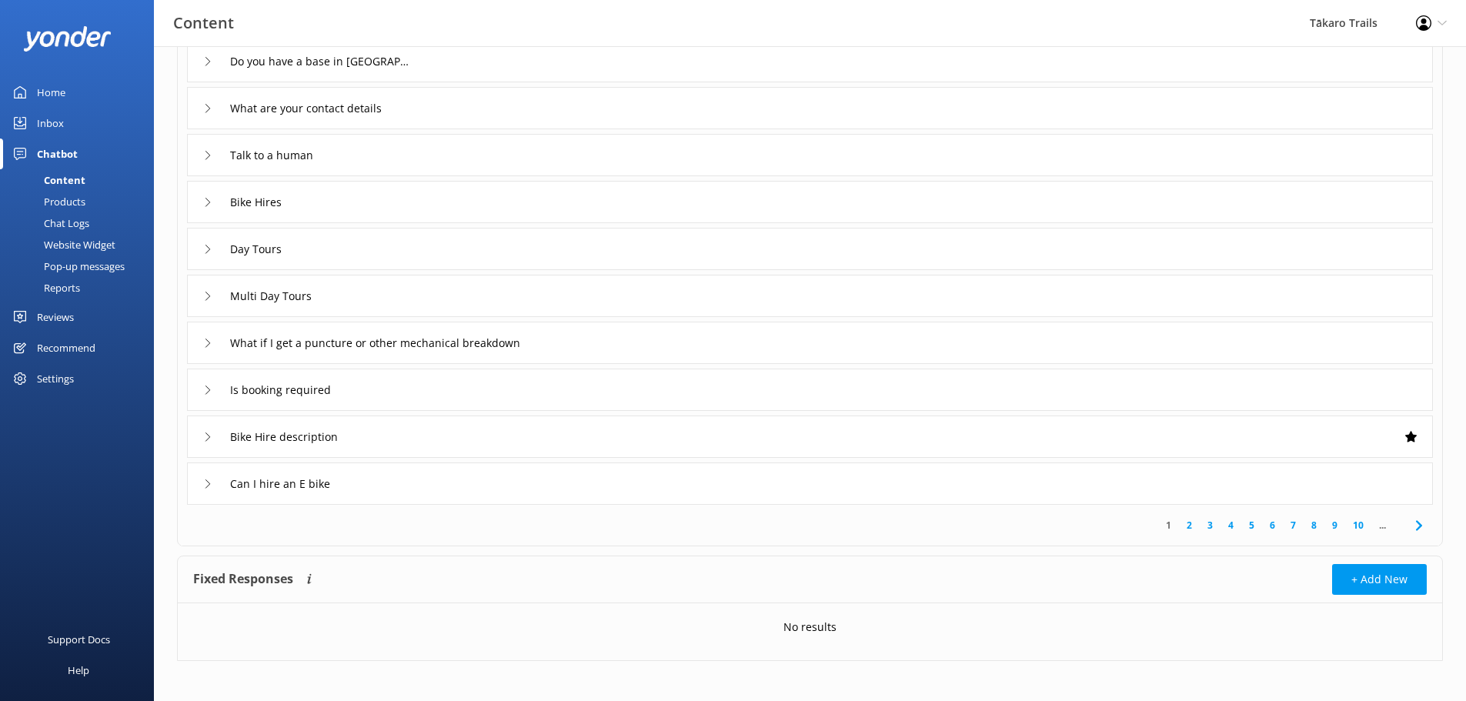
scroll to position [150, 0]
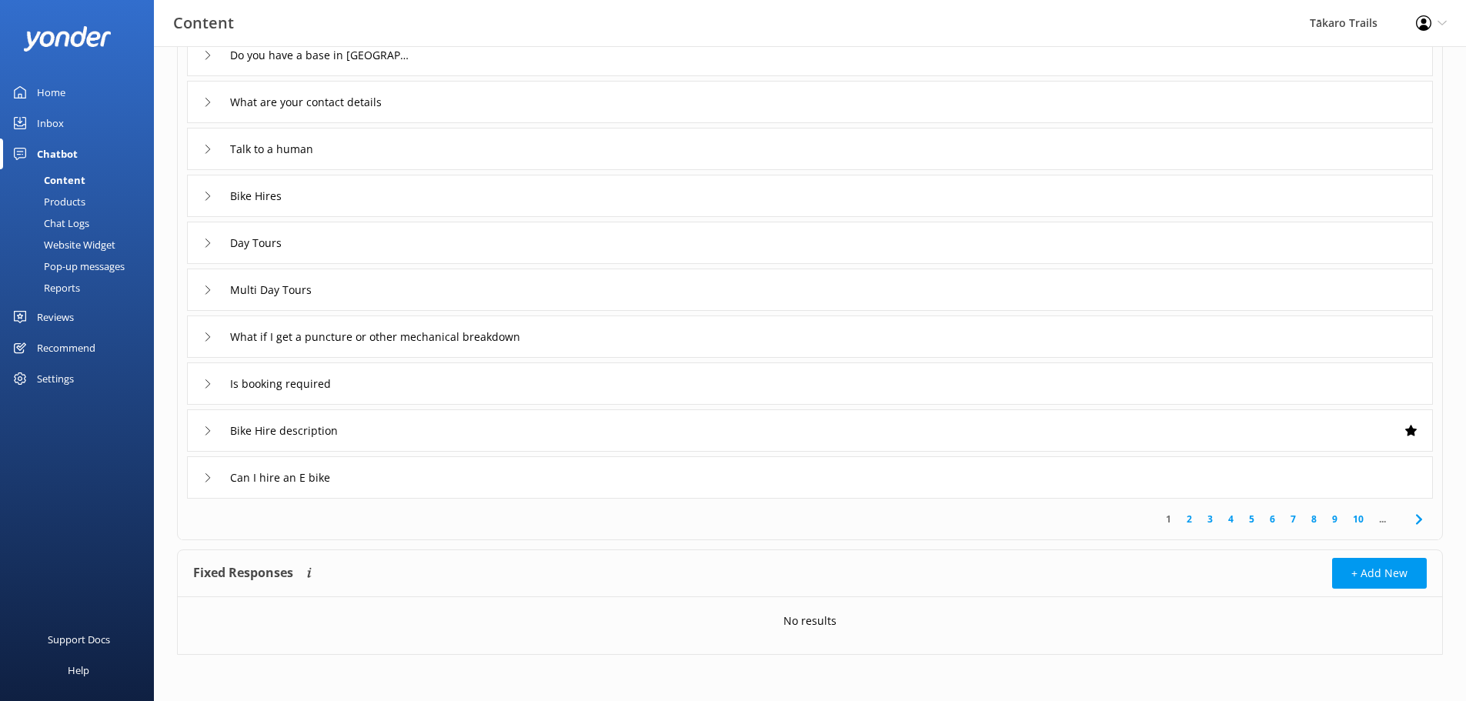
click at [1417, 517] on icon at bounding box center [1419, 519] width 18 height 18
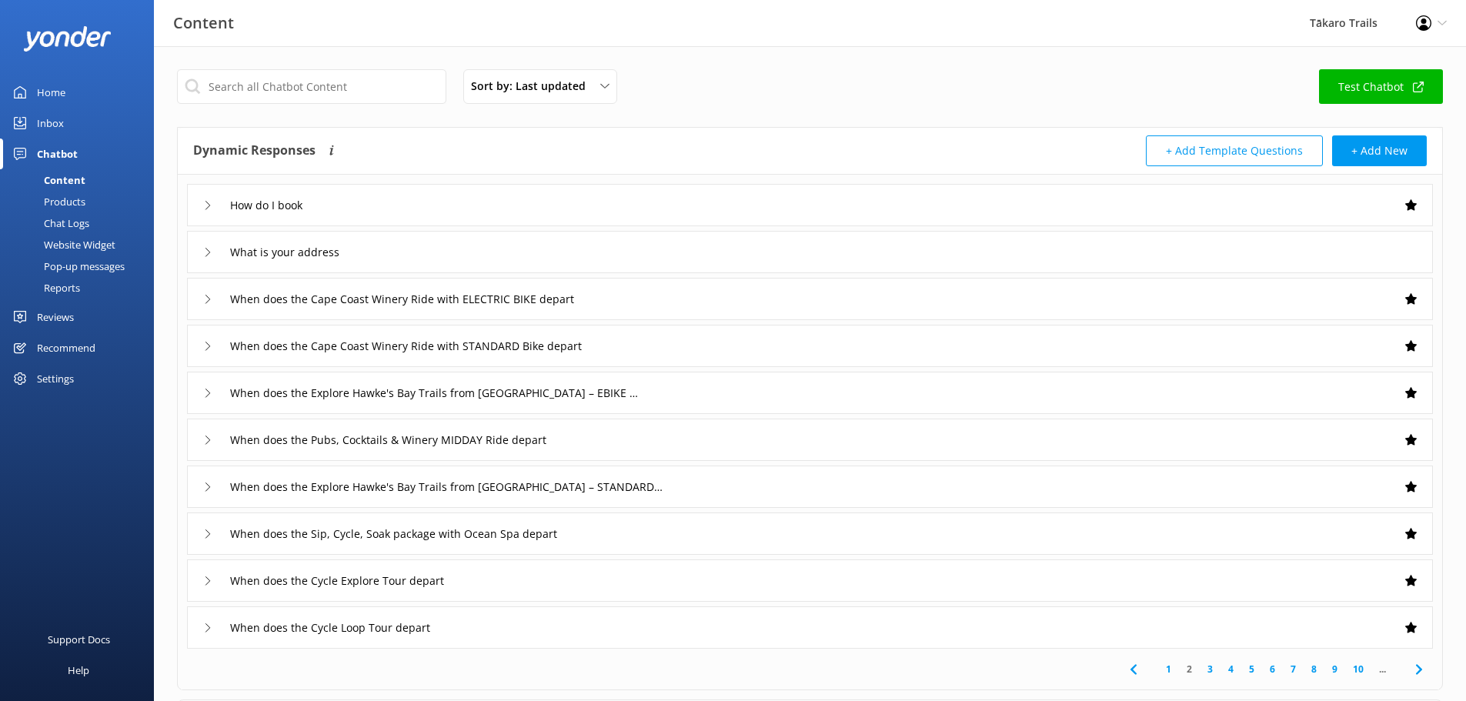
click at [208, 247] on div "What is your address" at bounding box center [274, 251] width 142 height 25
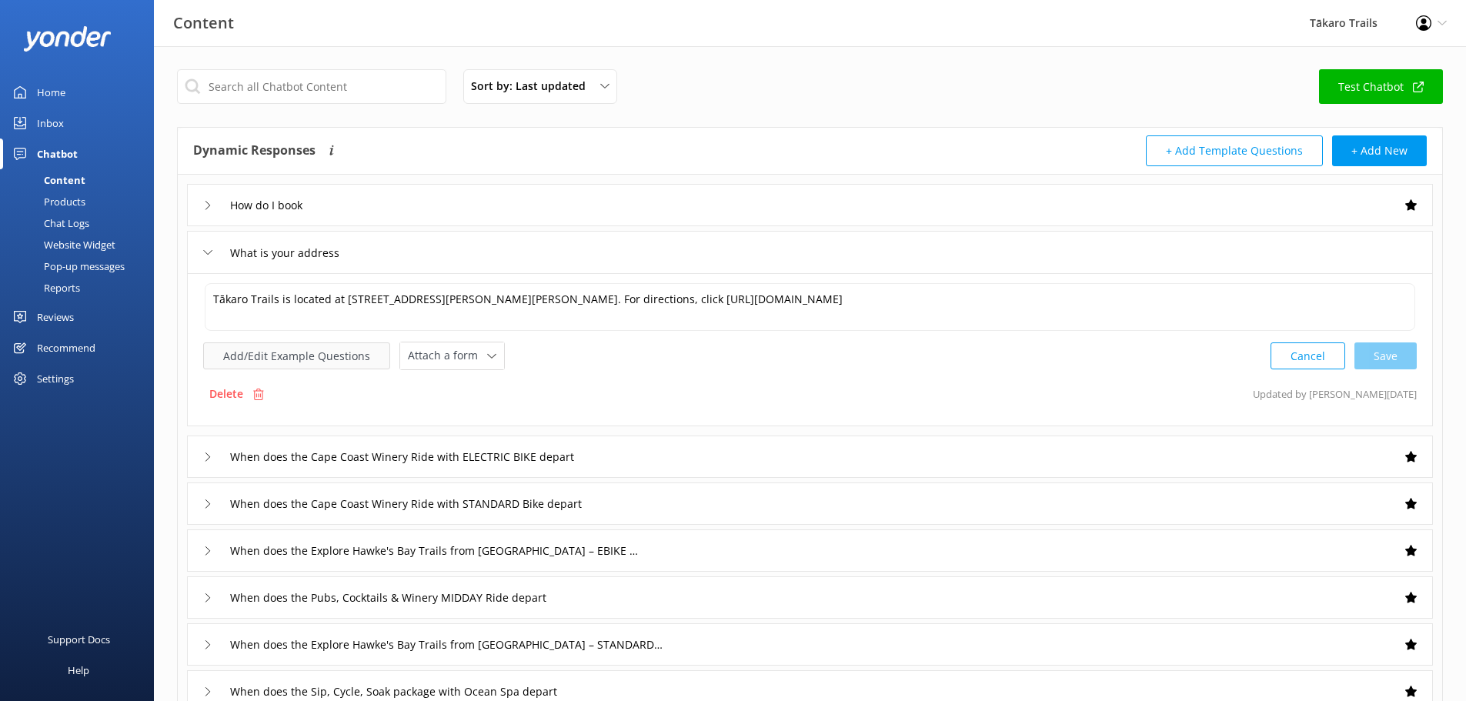
click at [270, 354] on button "Add/Edit Example Questions" at bounding box center [296, 356] width 187 height 27
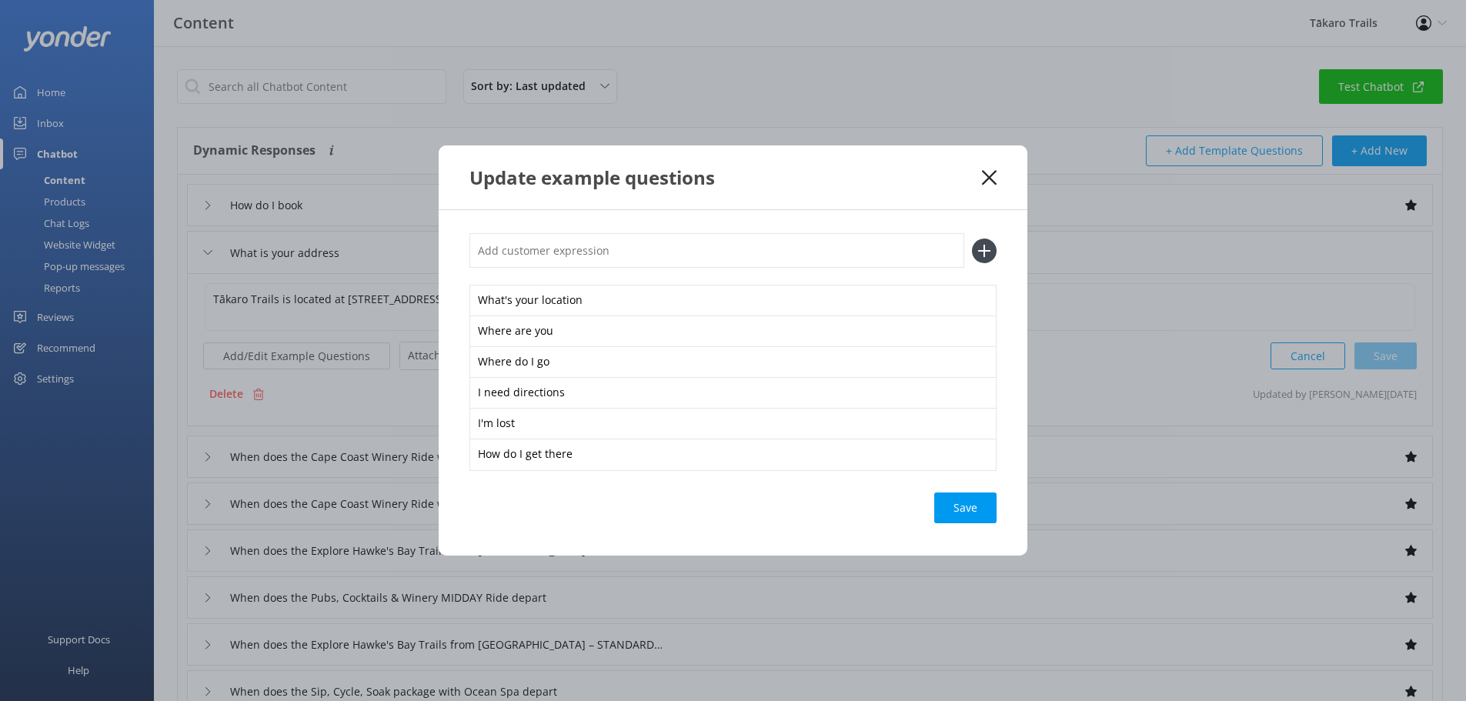
click at [989, 175] on icon at bounding box center [989, 177] width 15 height 15
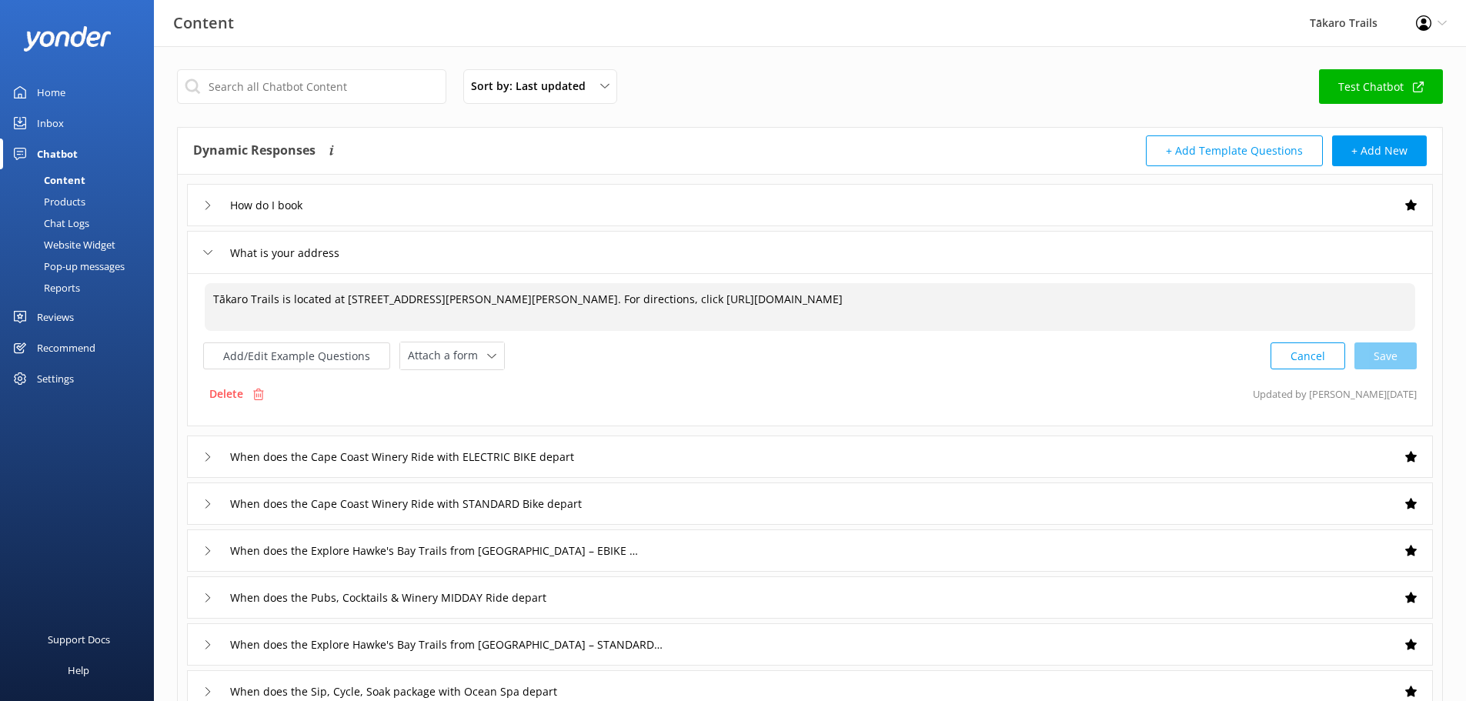
click at [427, 297] on textarea "Tākaro Trails is located at [STREET_ADDRESS][PERSON_NAME][PERSON_NAME]. For dir…" at bounding box center [810, 307] width 1211 height 48
click at [427, 298] on textarea "Tākaro Trails is located at [STREET_ADDRESS][PERSON_NAME][PERSON_NAME]. For dir…" at bounding box center [810, 307] width 1211 height 48
click at [428, 298] on textarea "Tākaro Trails is located at [STREET_ADDRESS][PERSON_NAME][PERSON_NAME]. For dir…" at bounding box center [810, 307] width 1211 height 48
click at [430, 298] on textarea "Tākaro Trails is located at [STREET_ADDRESS][PERSON_NAME][PERSON_NAME]. For dir…" at bounding box center [810, 307] width 1211 height 48
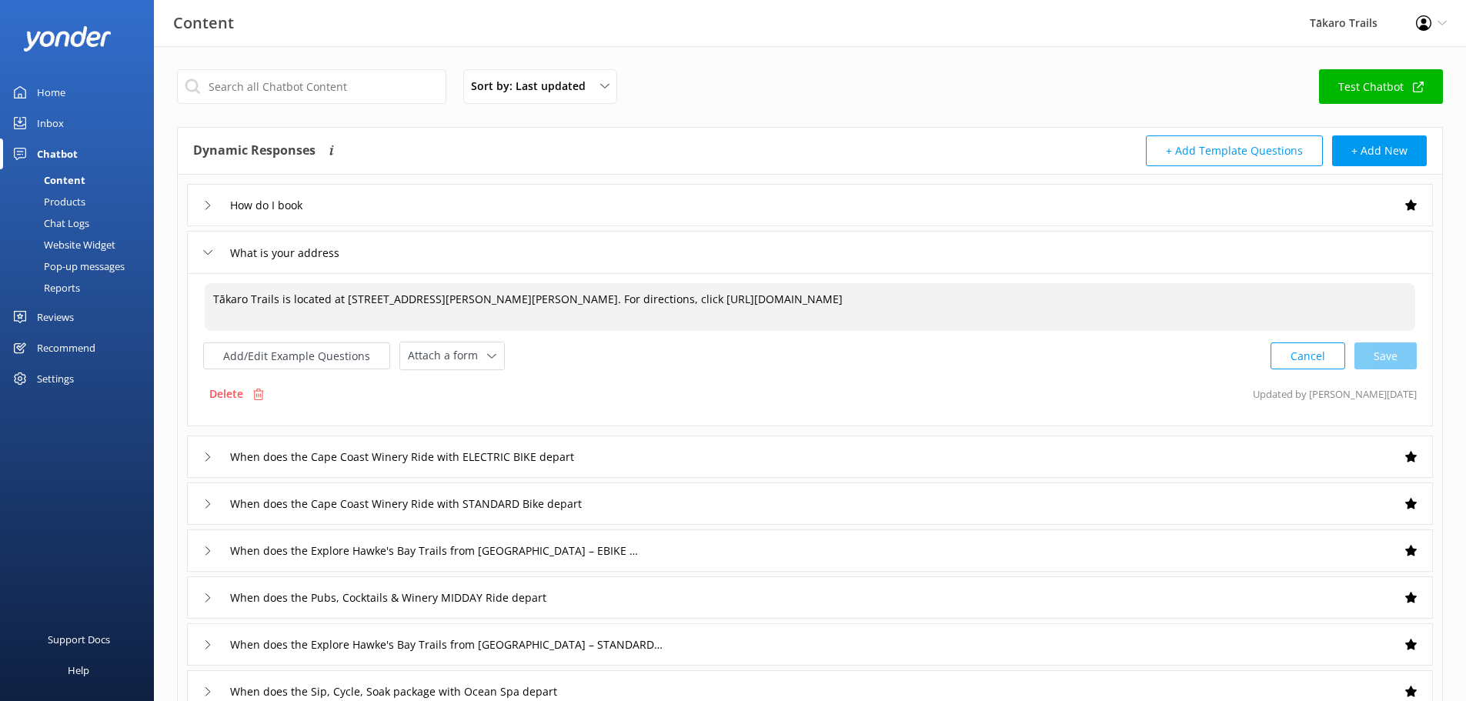
click at [871, 306] on textarea "Tākaro Trails is located at [STREET_ADDRESS][PERSON_NAME][PERSON_NAME]. For dir…" at bounding box center [810, 307] width 1211 height 48
click at [213, 297] on textarea "Tākaro Trails is located at [STREET_ADDRESS][PERSON_NAME][PERSON_NAME]. For dir…" at bounding box center [810, 307] width 1211 height 48
click at [426, 300] on textarea "We have two great locations. [GEOGRAPHIC_DATA] is located at [STREET_ADDRESS][P…" at bounding box center [810, 307] width 1211 height 48
click at [1054, 295] on textarea "We have two great locations. [GEOGRAPHIC_DATA] is located at [STREET_ADDRESS][P…" at bounding box center [810, 307] width 1211 height 48
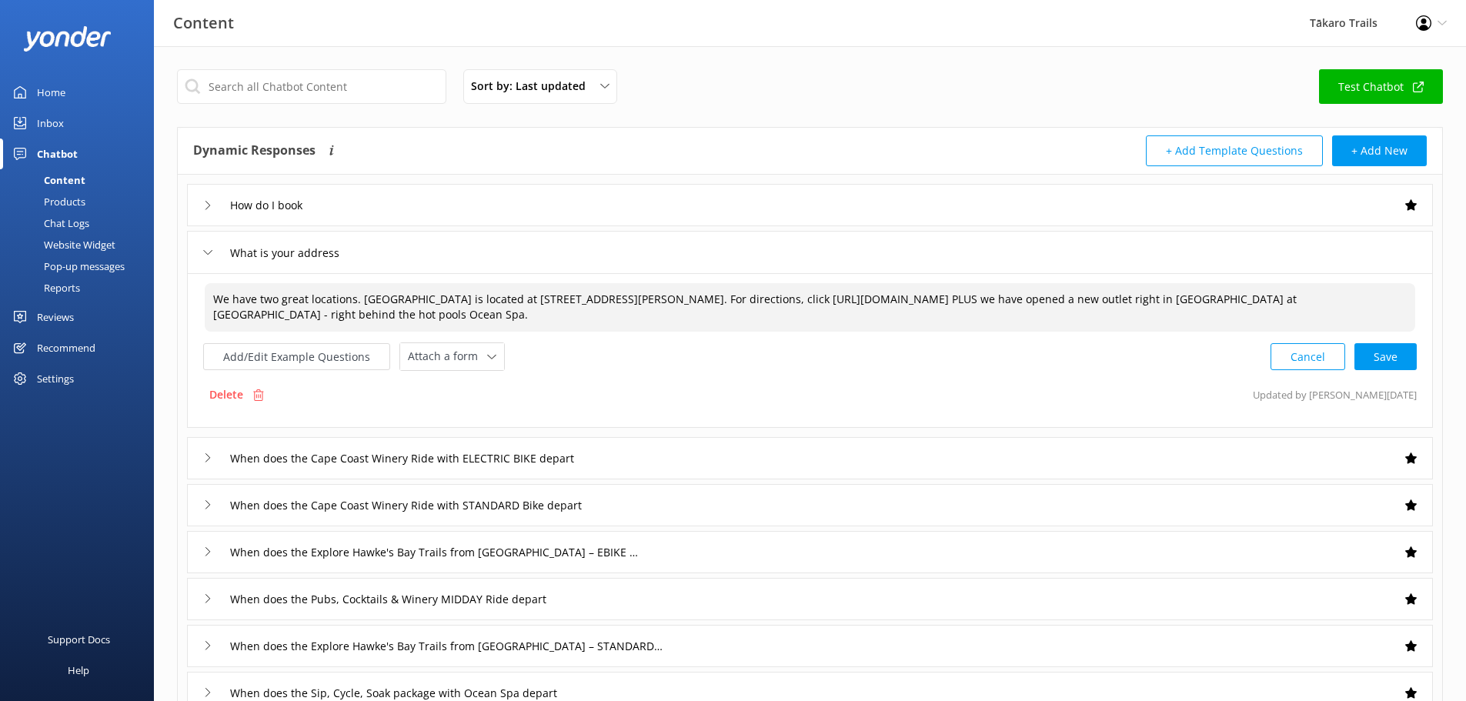
paste textarea "HUB: 24 Marine Parade [URL][DOMAIN_NAME]"
click at [1391, 355] on div "Cancel Loading.." at bounding box center [1344, 355] width 145 height 28
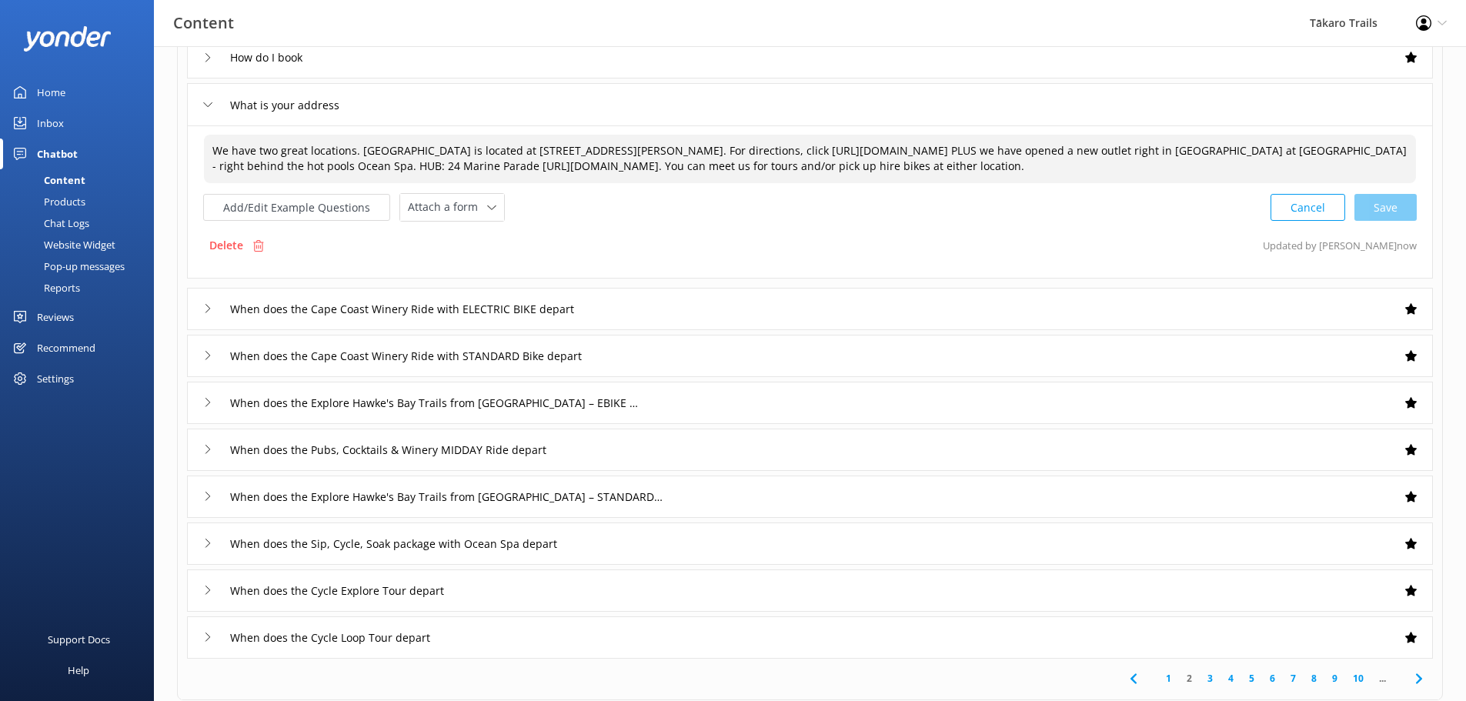
scroll to position [154, 0]
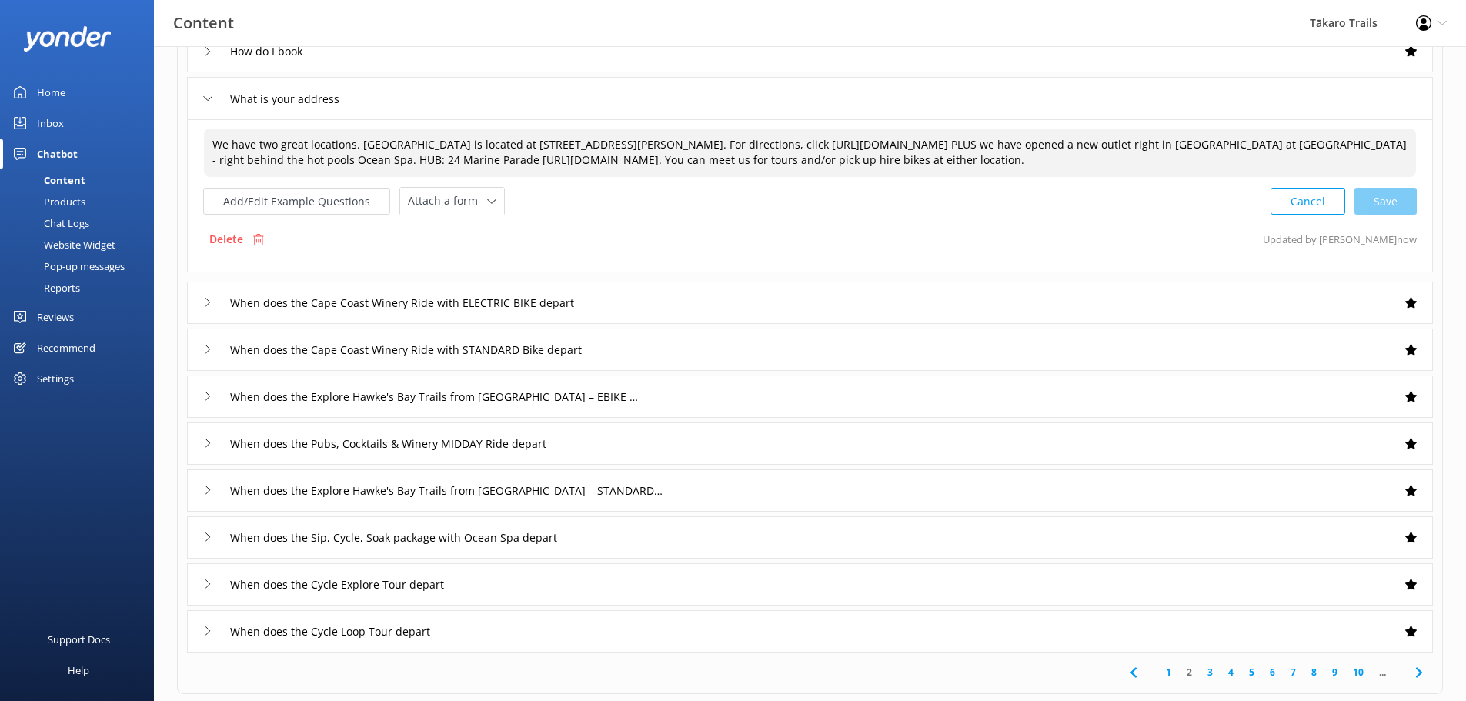
type textarea "We have two great locations. [GEOGRAPHIC_DATA] is located at [STREET_ADDRESS][P…"
click at [207, 393] on icon at bounding box center [207, 396] width 9 height 9
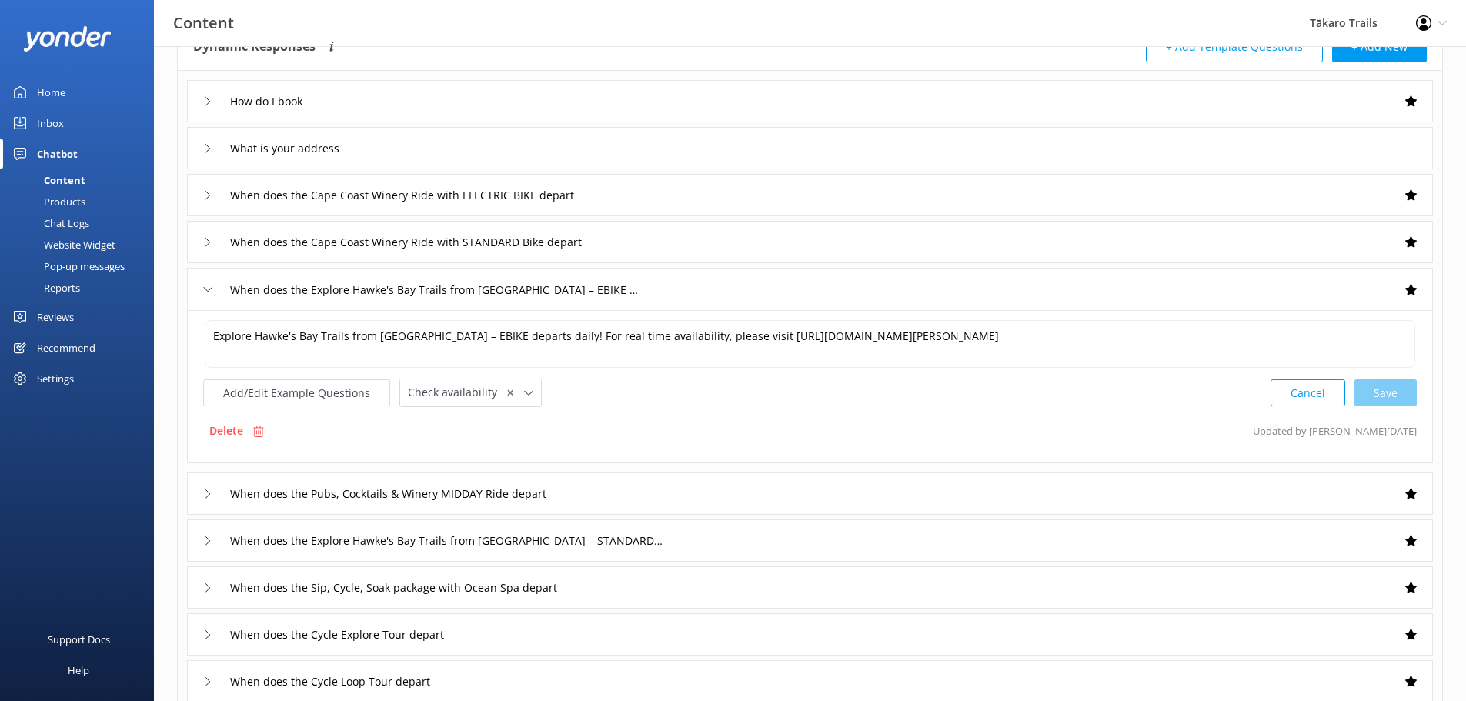
scroll to position [77, 0]
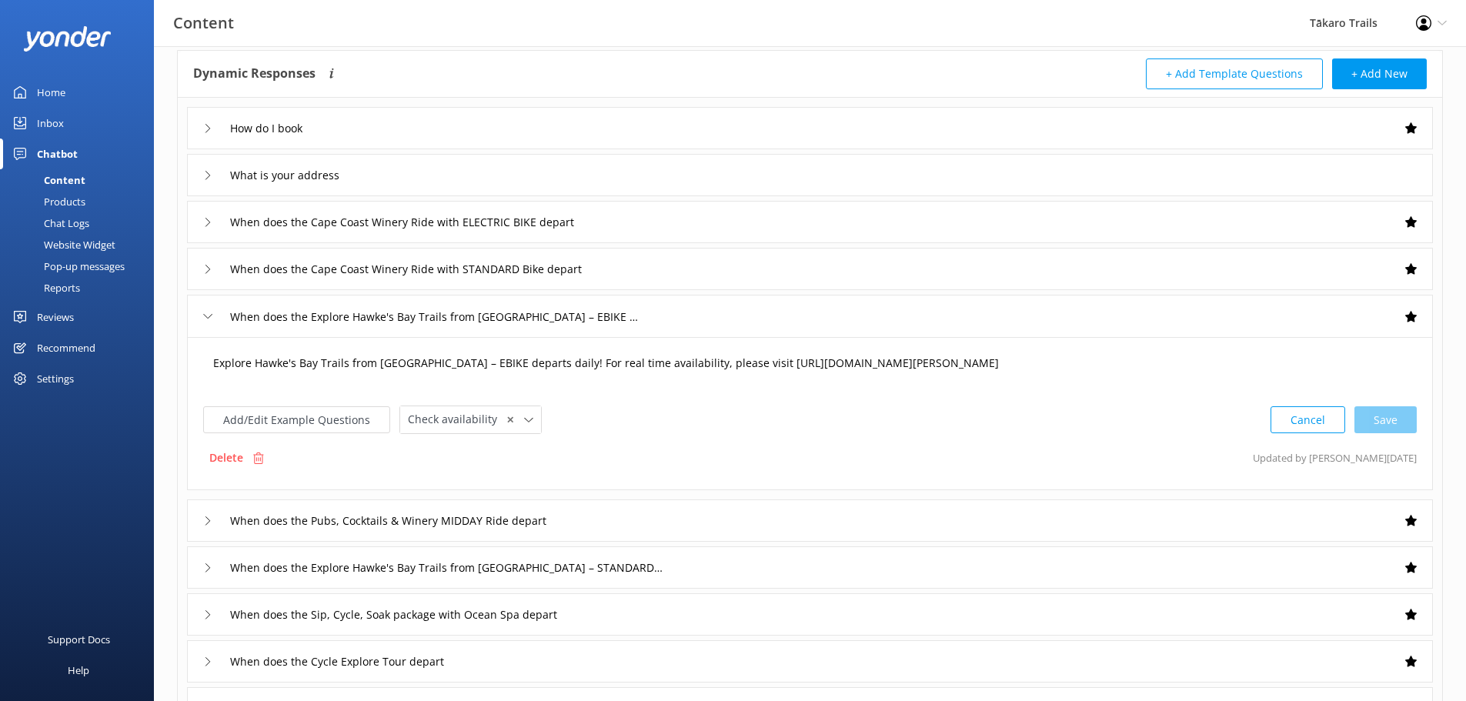
click at [421, 363] on textarea "Explore Hawke's Bay Trails from [GEOGRAPHIC_DATA] – EBIKE departs daily! For re…" at bounding box center [810, 371] width 1211 height 48
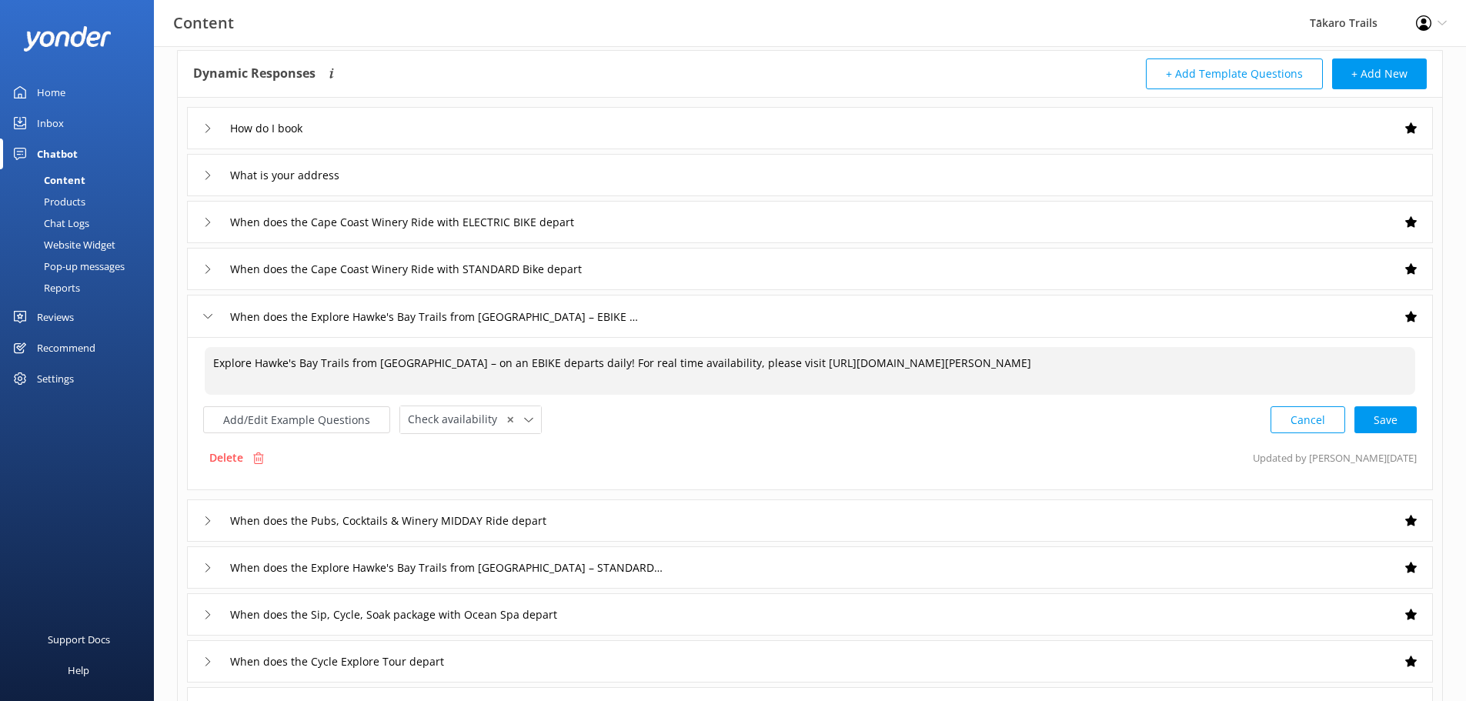
click at [481, 362] on textarea "Explore Hawke's Bay Trails from [GEOGRAPHIC_DATA] – on an EBIKE departs daily! …" at bounding box center [810, 371] width 1211 height 48
click at [602, 365] on textarea "Explore Hawke's Bay Trails from [GEOGRAPHIC_DATA] – on an EBIKE or STANDARD bik…" at bounding box center [810, 371] width 1211 height 48
click at [596, 363] on textarea "Explore Hawke's Bay Trails from [GEOGRAPHIC_DATA] – on an EBIKE or STANDARD bik…" at bounding box center [810, 371] width 1211 height 48
click at [682, 363] on textarea "Explore Hawke's Bay Trails from [GEOGRAPHIC_DATA] – on an EBIKE or STANDARD bik…" at bounding box center [810, 371] width 1211 height 48
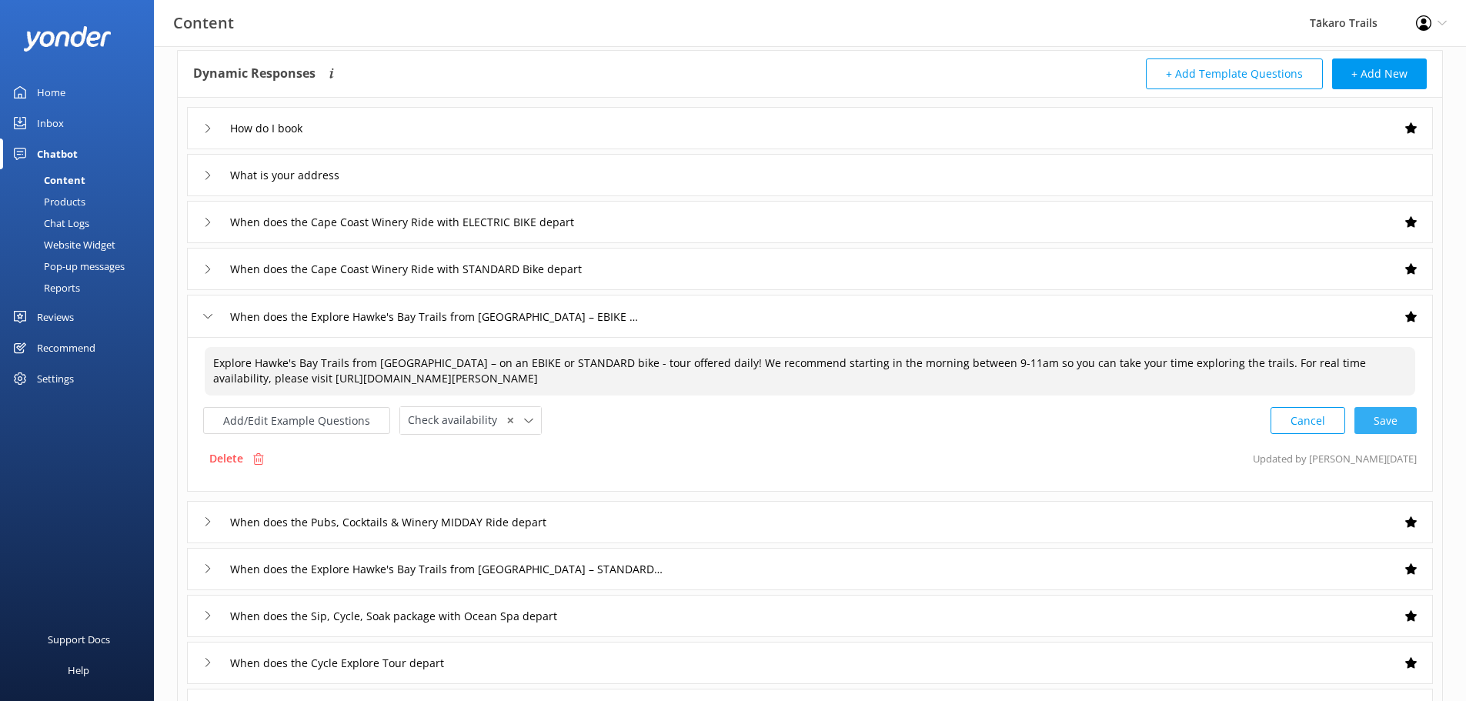
click at [1389, 424] on div "Cancel Save" at bounding box center [1344, 420] width 146 height 28
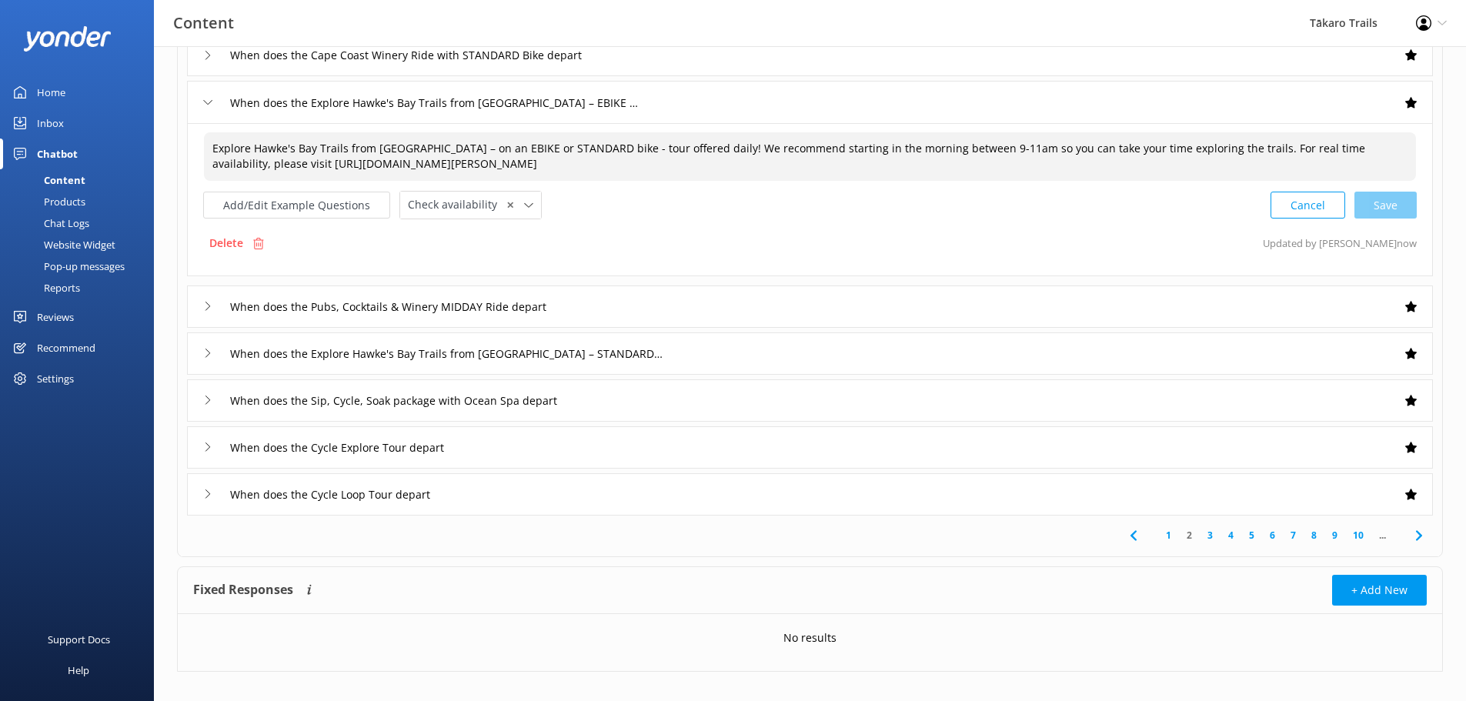
scroll to position [308, 0]
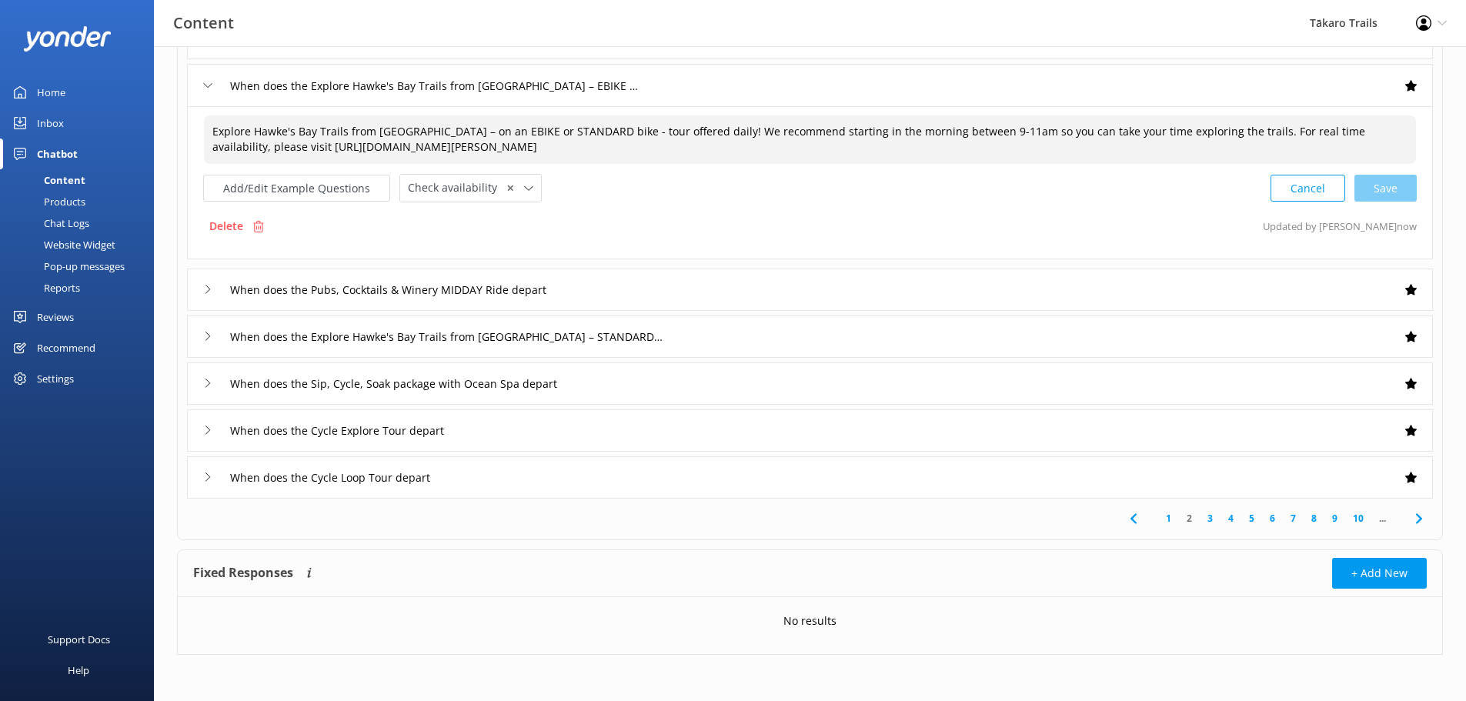
drag, startPoint x: 213, startPoint y: 130, endPoint x: 744, endPoint y: 144, distance: 530.5
click at [744, 144] on textarea "Explore Hawke's Bay Trails from [GEOGRAPHIC_DATA] – on an EBIKE or STANDARD bik…" at bounding box center [810, 139] width 1212 height 48
type textarea "Explore Hawke's Bay Trails from [GEOGRAPHIC_DATA] – on an EBIKE or STANDARD bik…"
click at [206, 339] on icon at bounding box center [207, 336] width 9 height 9
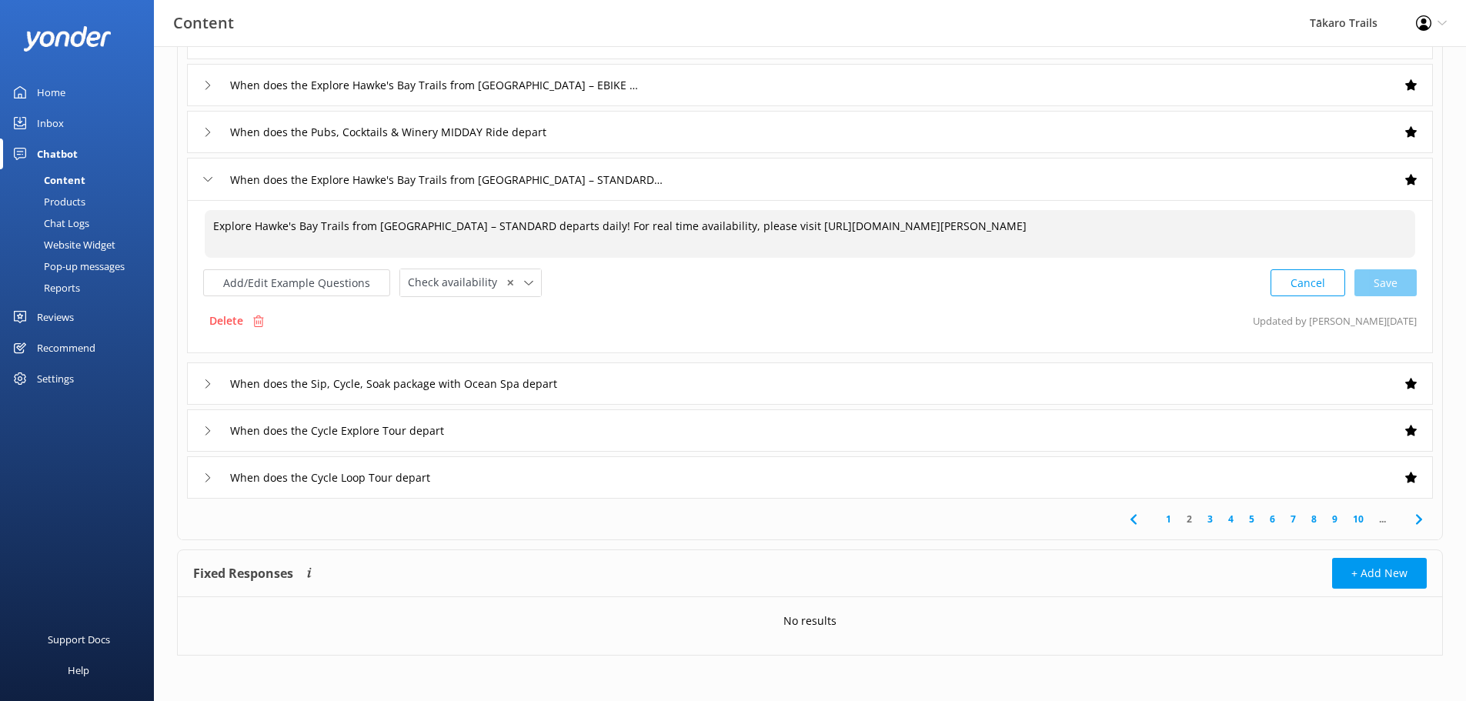
click at [311, 223] on textarea "Explore Hawke's Bay Trails from [GEOGRAPHIC_DATA] – STANDARD departs daily! For…" at bounding box center [810, 234] width 1211 height 48
drag, startPoint x: 212, startPoint y: 226, endPoint x: 550, endPoint y: 226, distance: 337.9
click at [550, 226] on textarea "Explore Hawke's Bay Trails from [GEOGRAPHIC_DATA] – STANDARD departs daily! For…" at bounding box center [810, 234] width 1211 height 48
paste textarea "on an EBIKE or STANDARD bike - tour offered daily! We recommend starting in the…"
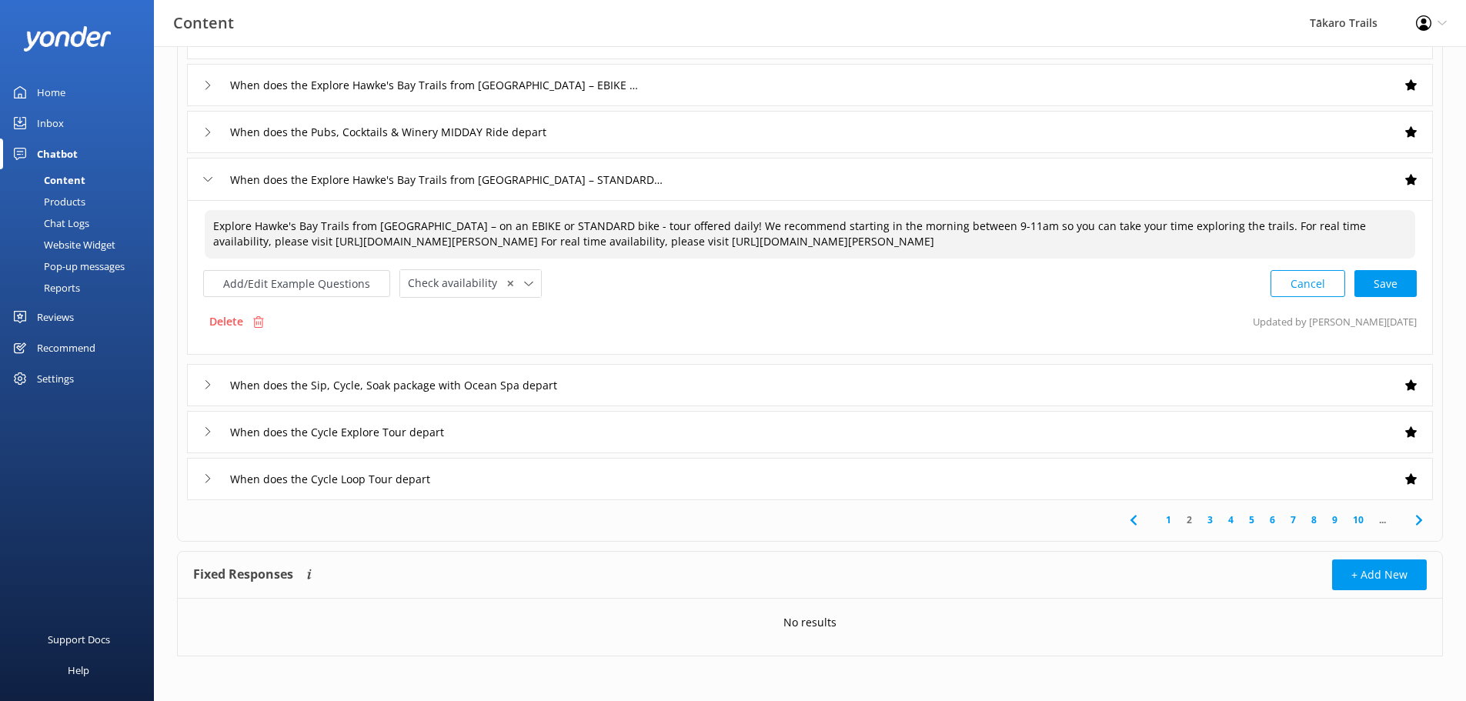
drag, startPoint x: 1199, startPoint y: 223, endPoint x: 684, endPoint y: 249, distance: 516.4
click at [684, 249] on textarea "Explore Hawke's Bay Trails from [GEOGRAPHIC_DATA] – on an EBIKE or STANDARD bik…" at bounding box center [810, 234] width 1211 height 48
click at [1394, 283] on div "Cancel Save" at bounding box center [1344, 283] width 146 height 28
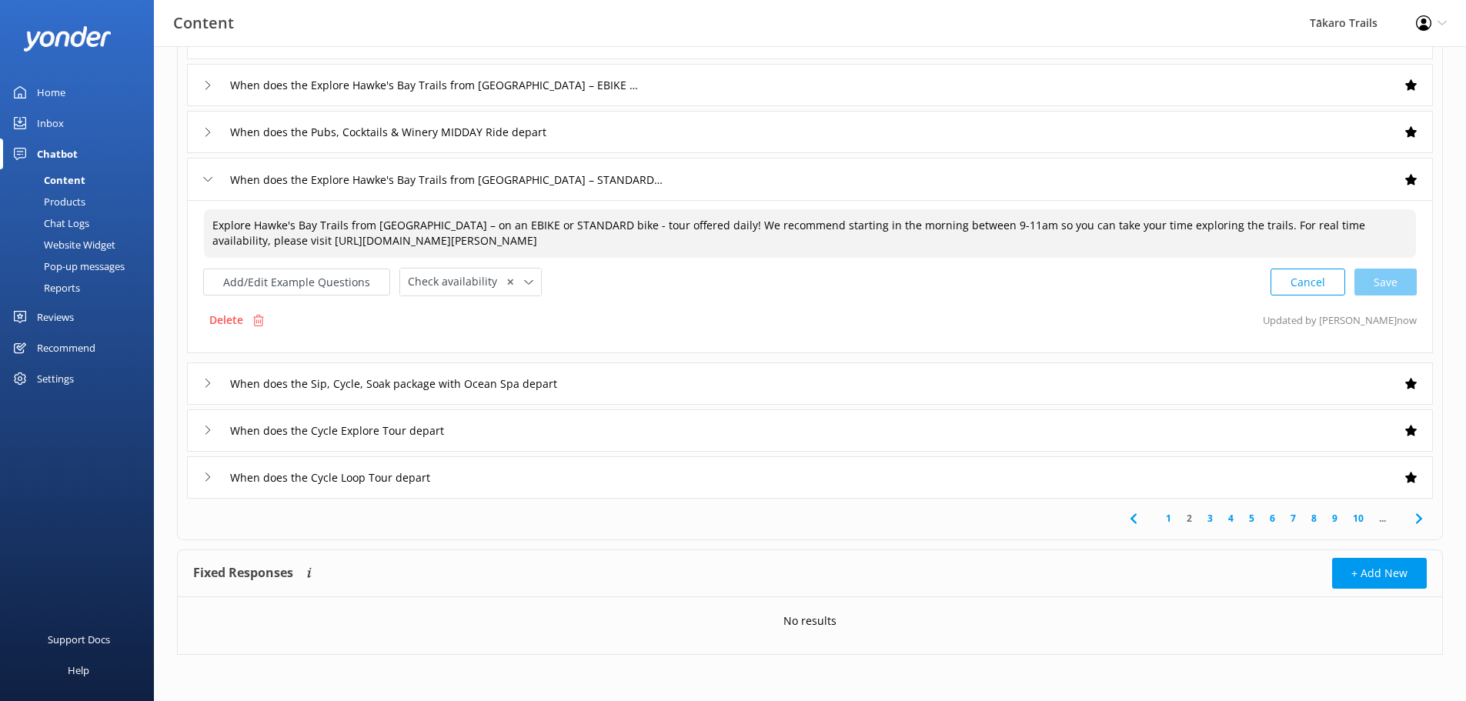
type textarea "Explore Hawke's Bay Trails from [GEOGRAPHIC_DATA] – on an EBIKE or STANDARD bik…"
click at [205, 381] on icon at bounding box center [207, 383] width 9 height 9
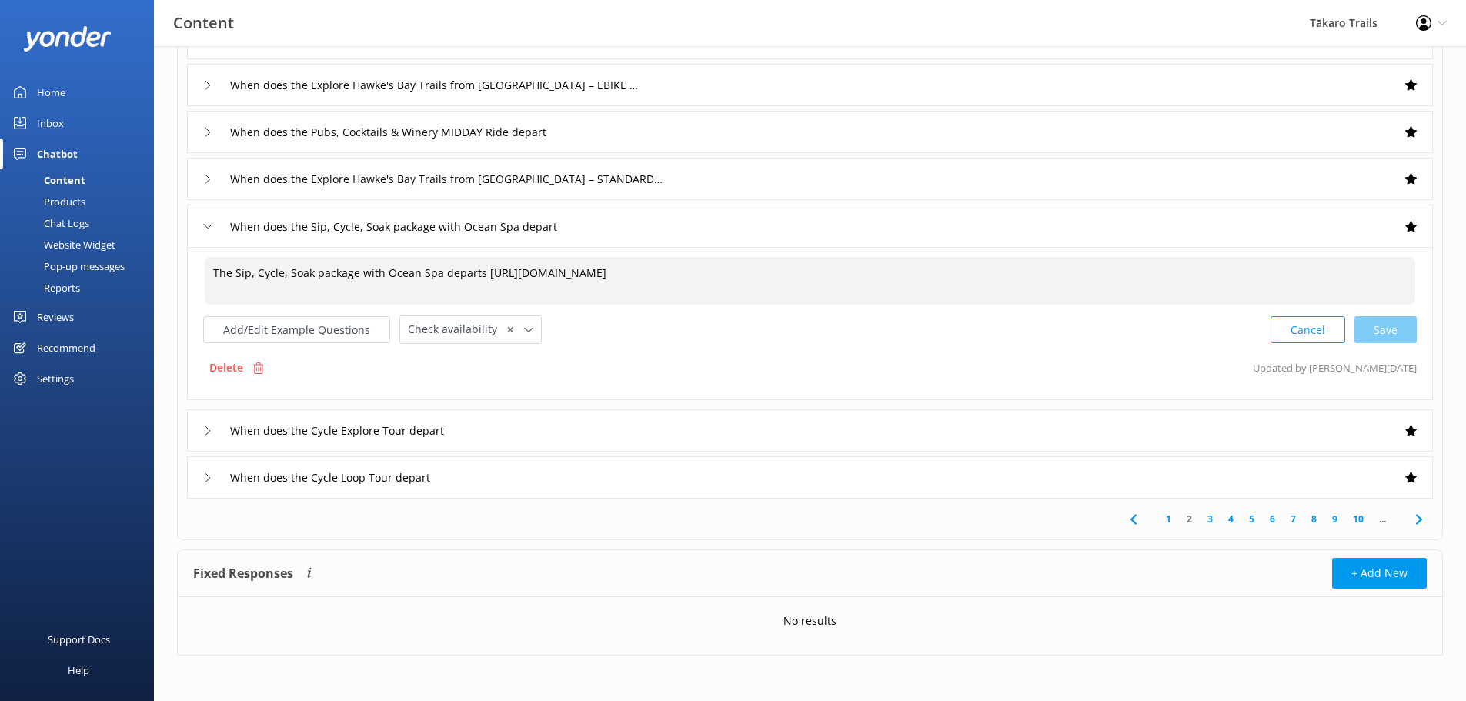
click at [477, 275] on textarea "The Sip, Cycle, Soak package with Ocean Spa departs [URL][DOMAIN_NAME]" at bounding box center [810, 281] width 1211 height 48
drag, startPoint x: 440, startPoint y: 272, endPoint x: 540, endPoint y: 269, distance: 100.1
click at [540, 269] on textarea "The Sip, Cycle, Soak package with Ocean Spa departs around 9am [URL][DOMAIN_NAM…" at bounding box center [810, 281] width 1211 height 48
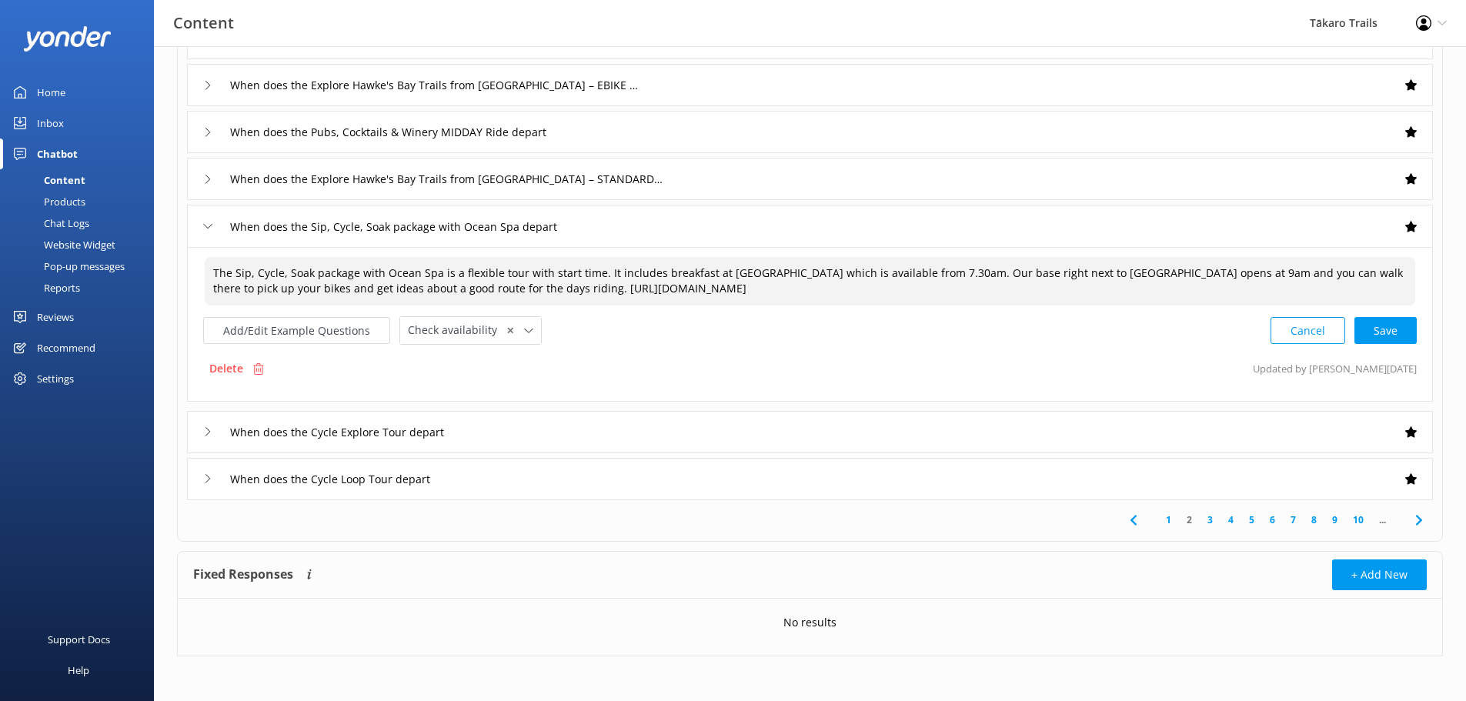
click at [433, 286] on textarea "The Sip, Cycle, Soak package with Ocean Spa is a flexible tour with start time.…" at bounding box center [810, 281] width 1211 height 48
click at [496, 291] on textarea "The Sip, Cycle, Soak package with Ocean Spa is a flexible tour with start time.…" at bounding box center [810, 281] width 1211 height 48
click at [1395, 334] on div "Cancel Save" at bounding box center [1344, 330] width 146 height 28
type textarea "The Sip, Cycle, Soak package with Ocean Spa is a flexible tour with start time.…"
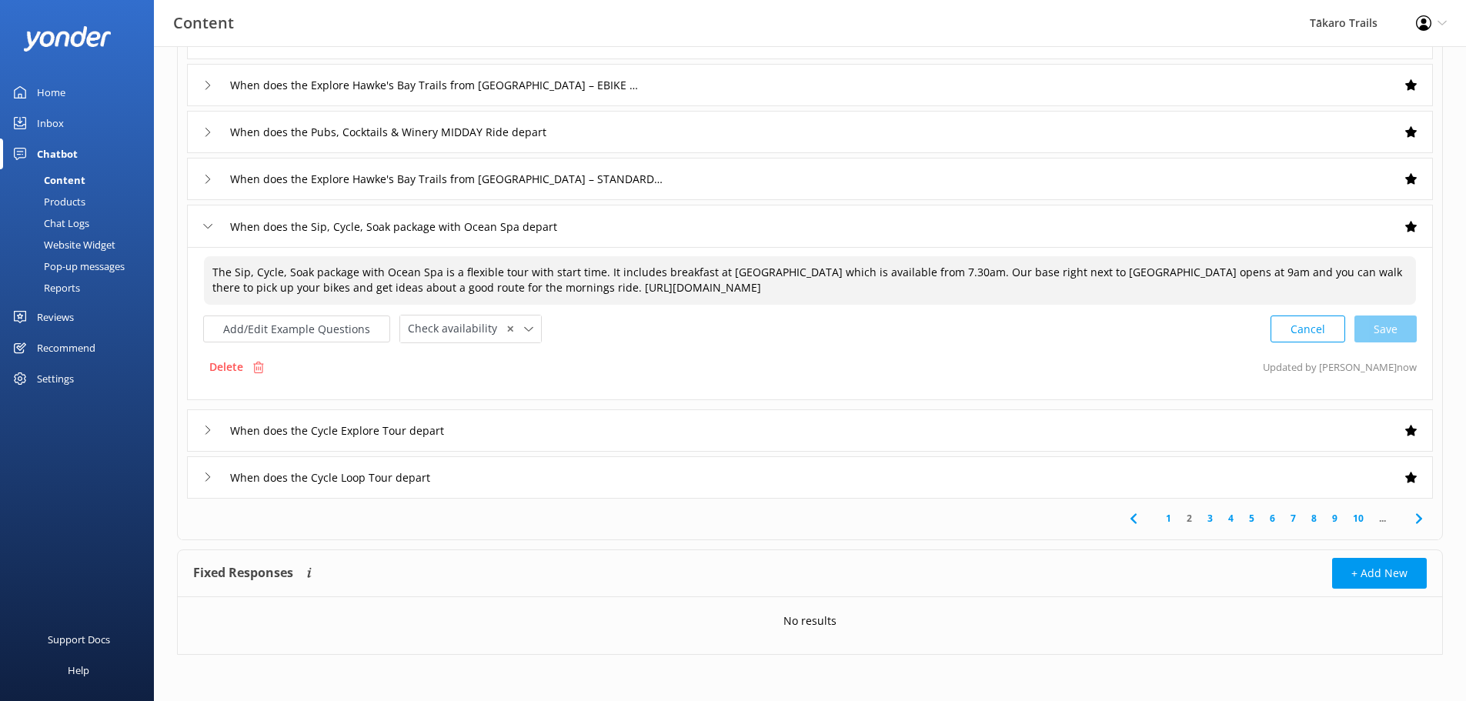
click at [205, 181] on icon at bounding box center [207, 179] width 9 height 9
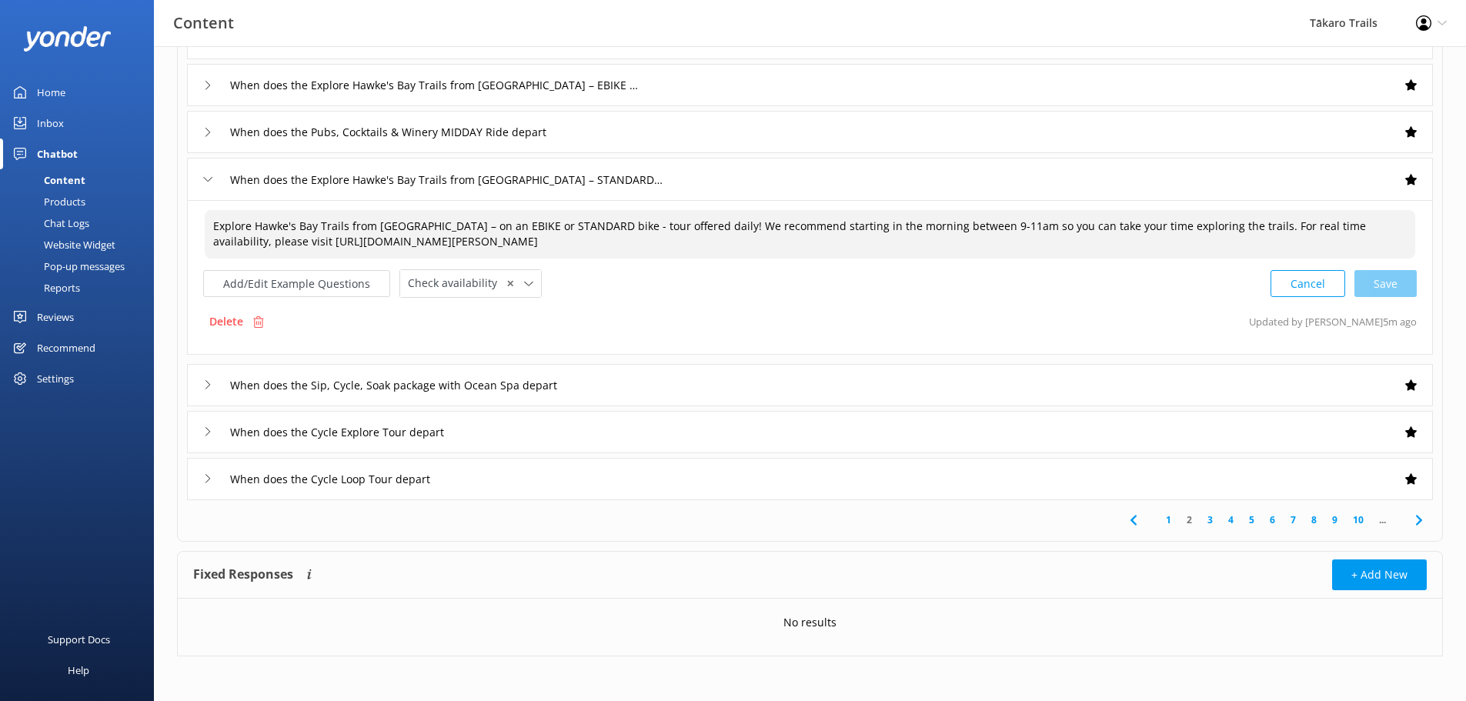
drag, startPoint x: 211, startPoint y: 228, endPoint x: 728, endPoint y: 238, distance: 517.4
click at [728, 238] on textarea "Explore Hawke's Bay Trails from [GEOGRAPHIC_DATA] – on an EBIKE or STANDARD bik…" at bounding box center [810, 234] width 1211 height 48
click at [202, 433] on div "When does the Cycle Explore Tour depart" at bounding box center [810, 432] width 1246 height 42
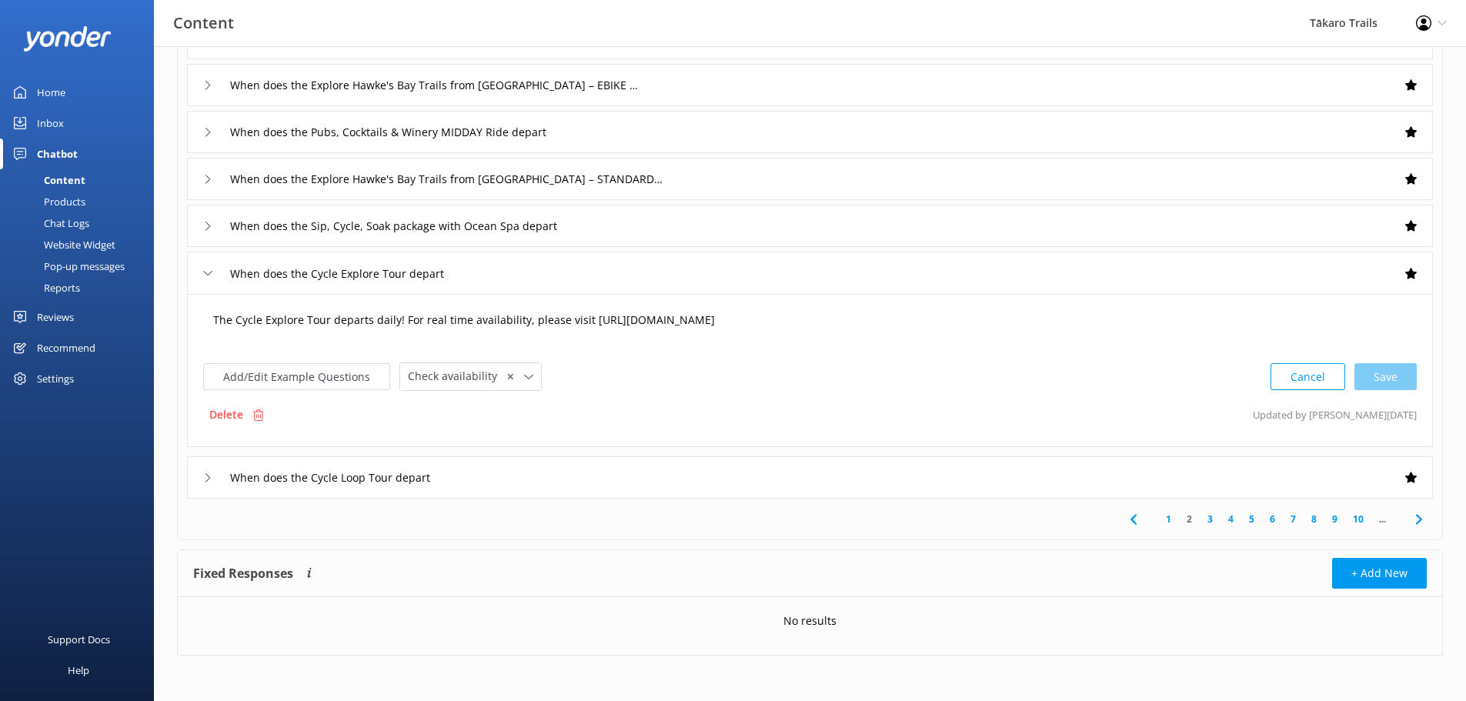
click at [342, 322] on textarea "The Cycle Explore Tour departs daily! For real time availability, please visit …" at bounding box center [810, 328] width 1211 height 48
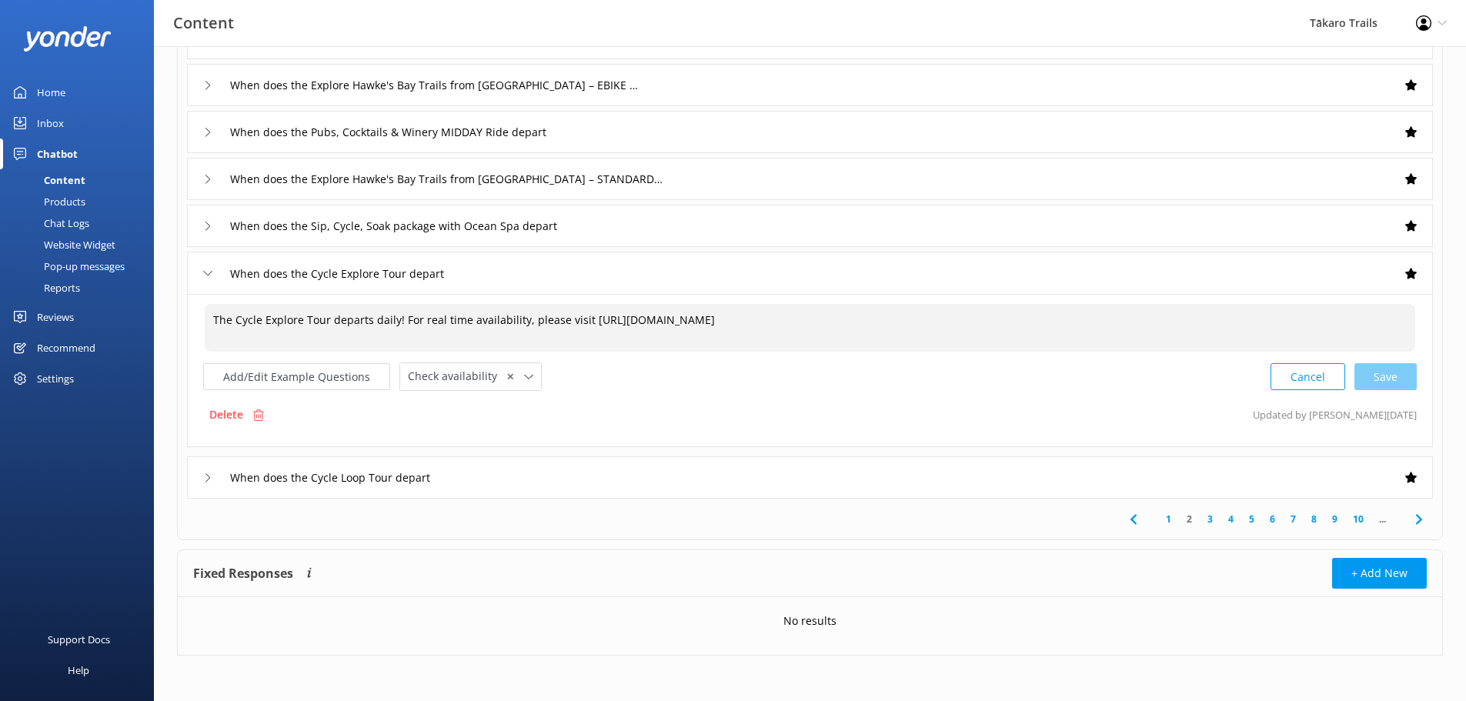
click at [214, 322] on textarea "The Cycle Explore Tour departs daily! For real time availability, please visit …" at bounding box center [810, 328] width 1211 height 48
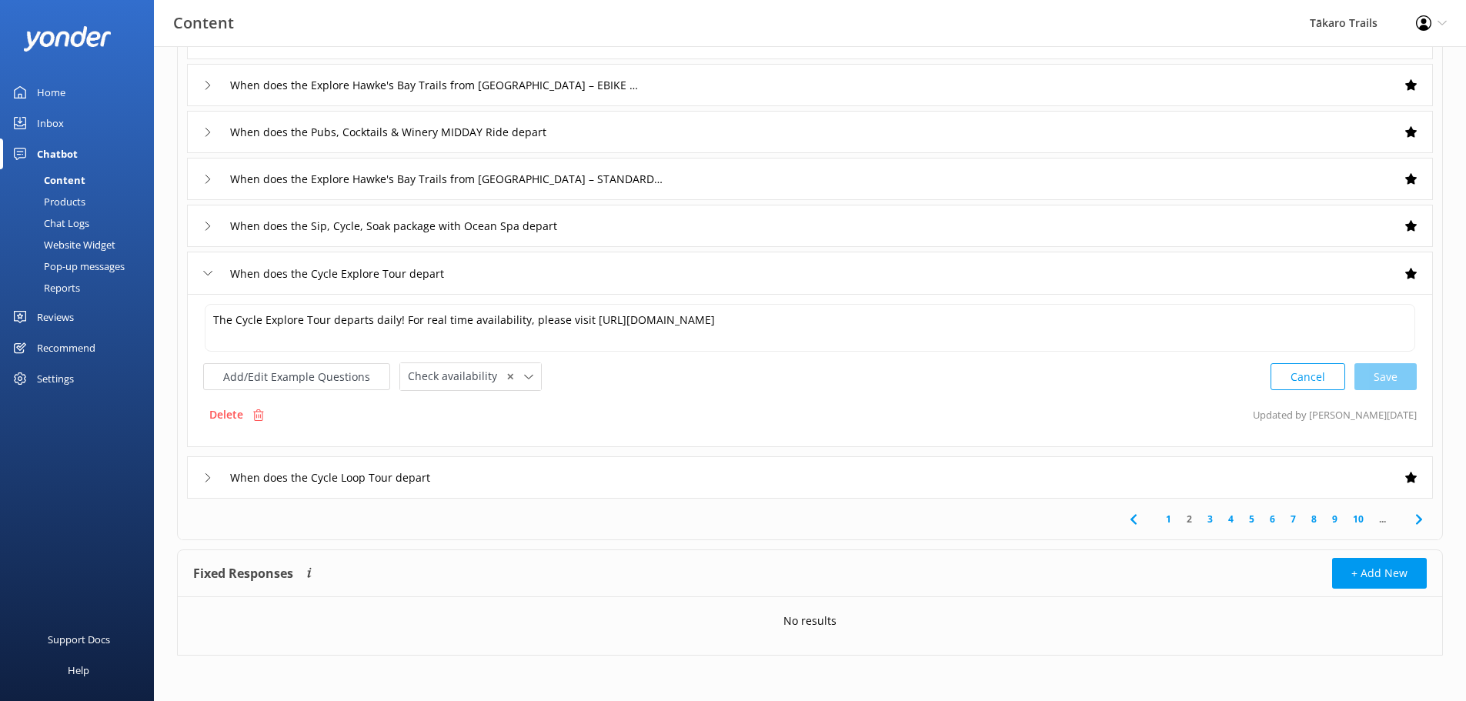
click at [207, 476] on icon at bounding box center [207, 477] width 9 height 9
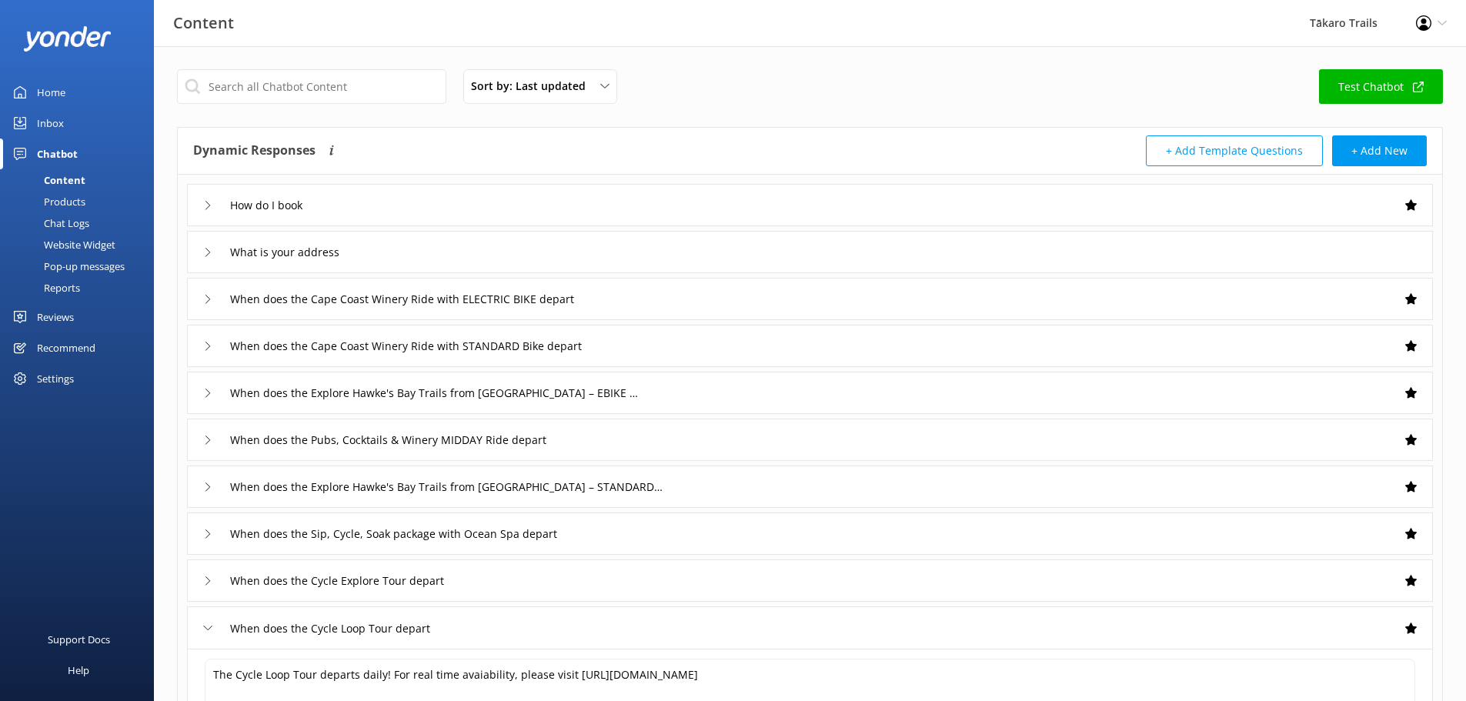
click at [204, 203] on icon at bounding box center [207, 205] width 9 height 9
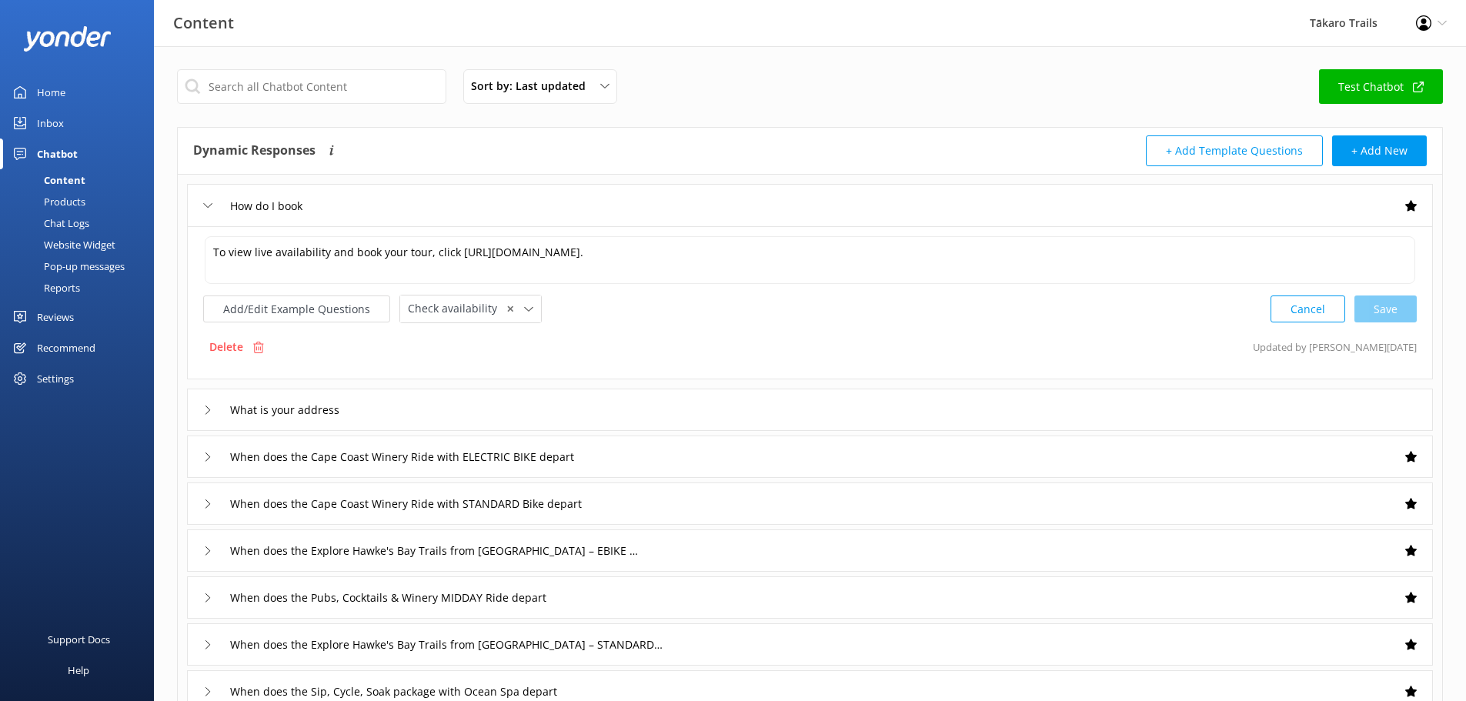
click at [206, 202] on icon at bounding box center [207, 205] width 9 height 9
